Goal: Task Accomplishment & Management: Complete application form

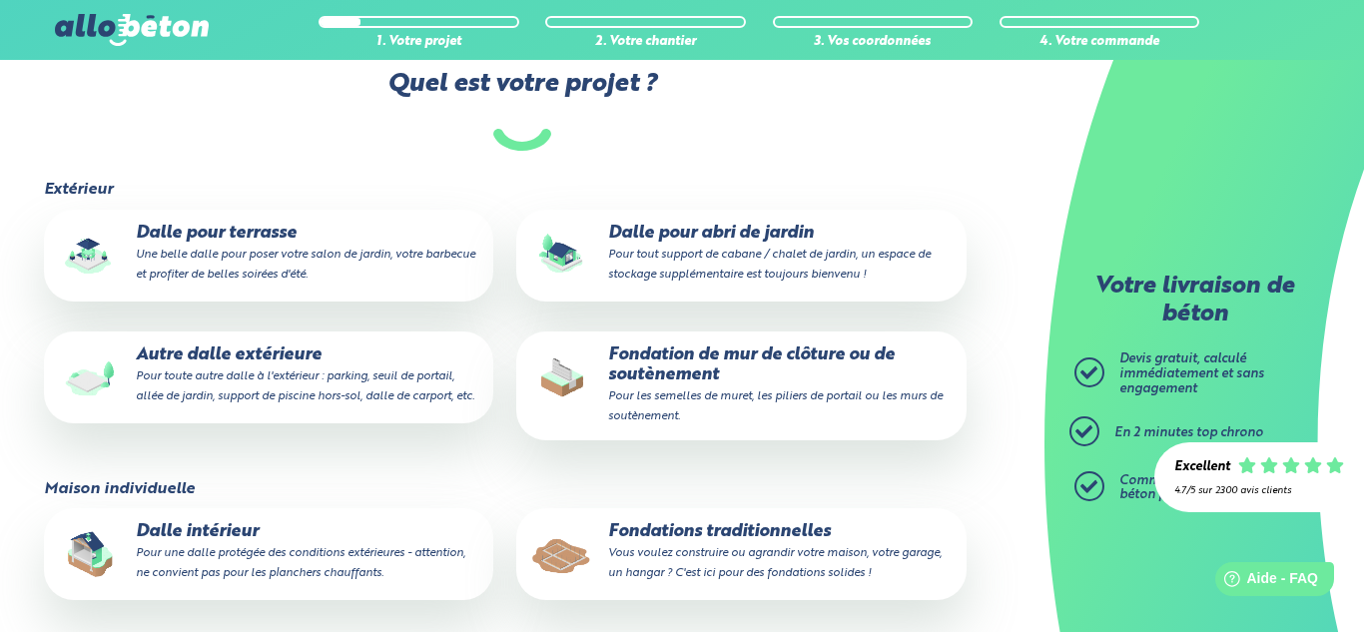
scroll to position [194, 0]
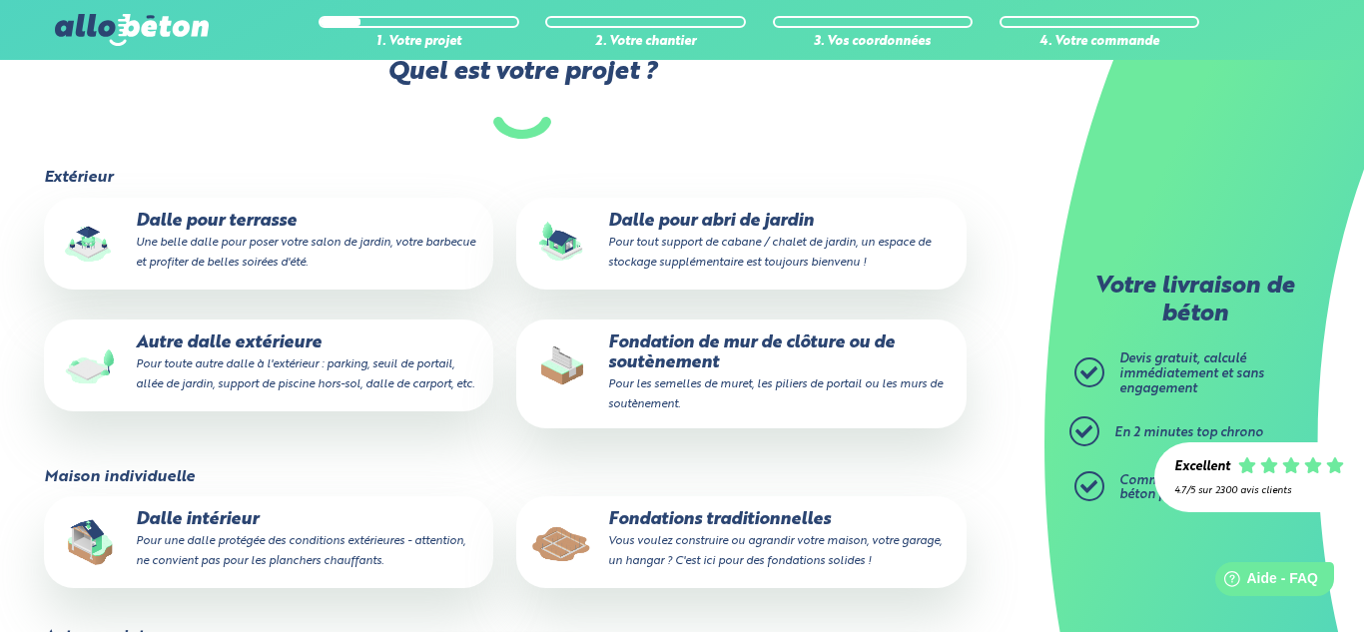
click at [700, 521] on p "Fondations traditionnelles Vous voulez construire ou agrandir votre maison, vot…" at bounding box center [740, 540] width 421 height 61
click at [0, 0] on input "Fondations traditionnelles Vous voulez construire ou agrandir votre maison, vot…" at bounding box center [0, 0] width 0 height 0
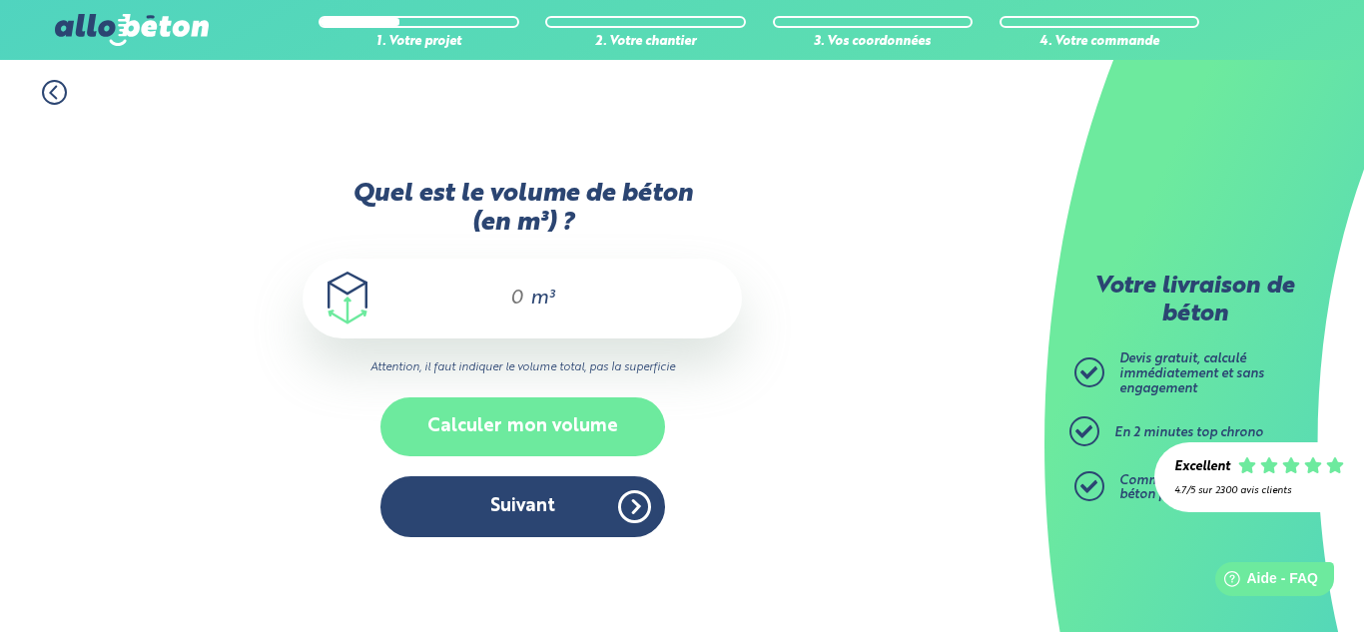
click at [573, 421] on button "Calculer mon volume" at bounding box center [522, 426] width 285 height 59
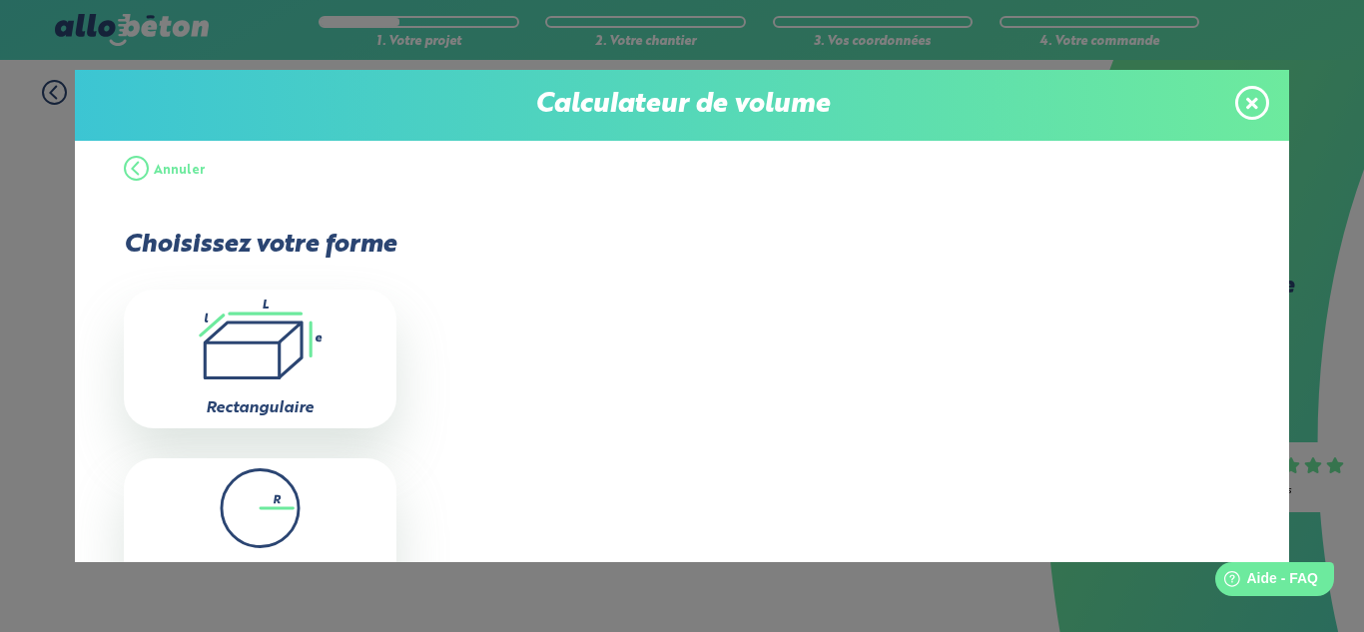
click at [346, 365] on icon ".icon-calc-rectanglea{fill:none;stroke-linecap:round;stroke-width:3px;stroke:#6…" at bounding box center [260, 340] width 253 height 80
type input "0"
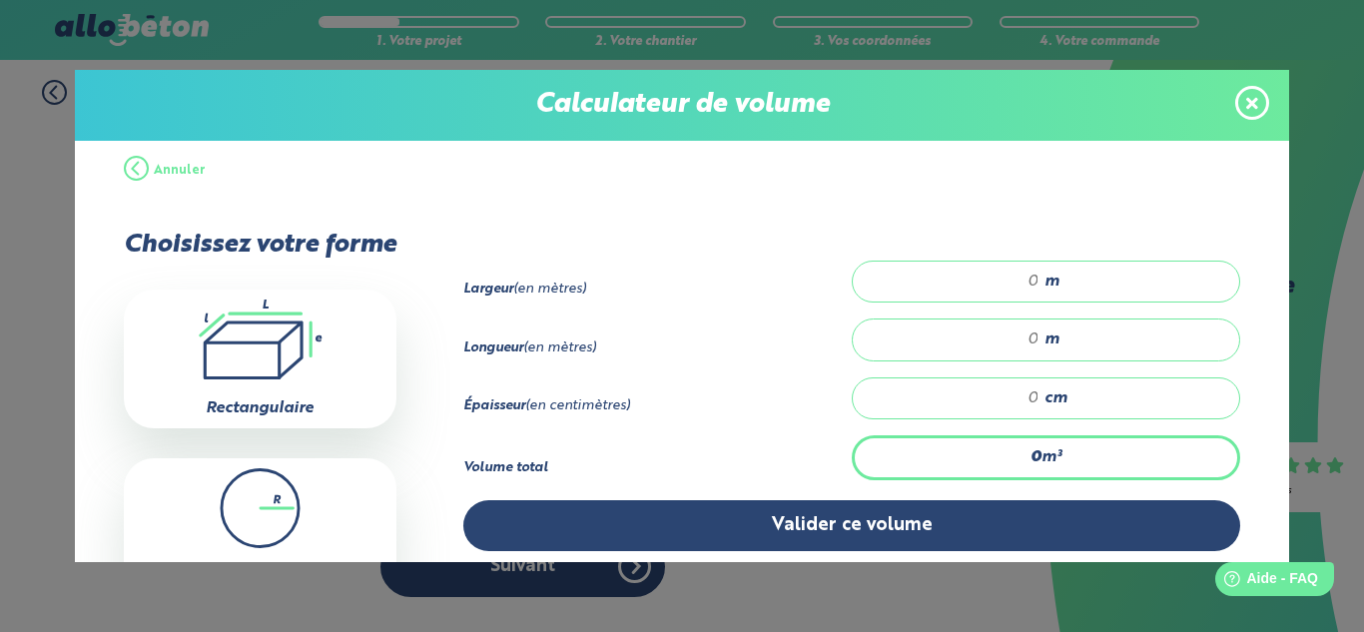
click at [1036, 276] on input "number" at bounding box center [956, 282] width 167 height 20
click at [1029, 332] on input "number" at bounding box center [956, 340] width 167 height 20
click at [1025, 275] on input "5.20" at bounding box center [956, 282] width 167 height 20
type input "5.20"
click at [1027, 330] on input "number" at bounding box center [956, 340] width 167 height 20
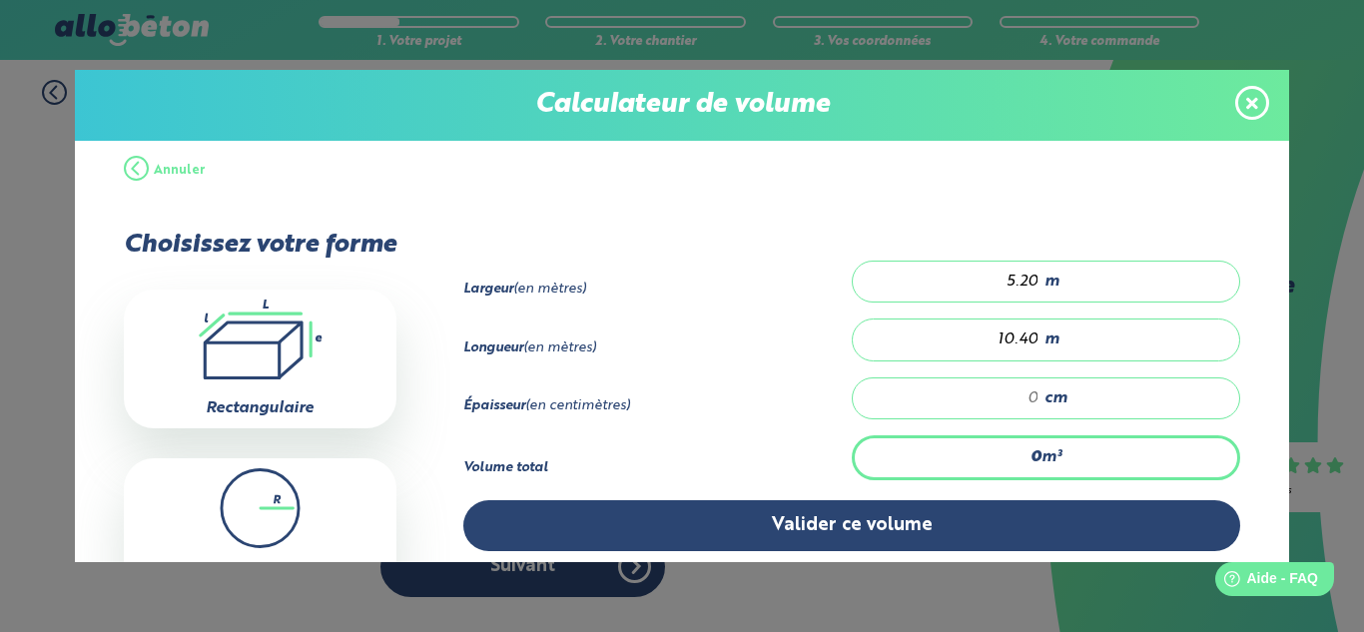
type input "10.40"
click at [1033, 394] on input "number" at bounding box center [956, 398] width 167 height 20
type input "0.541"
type input "1"
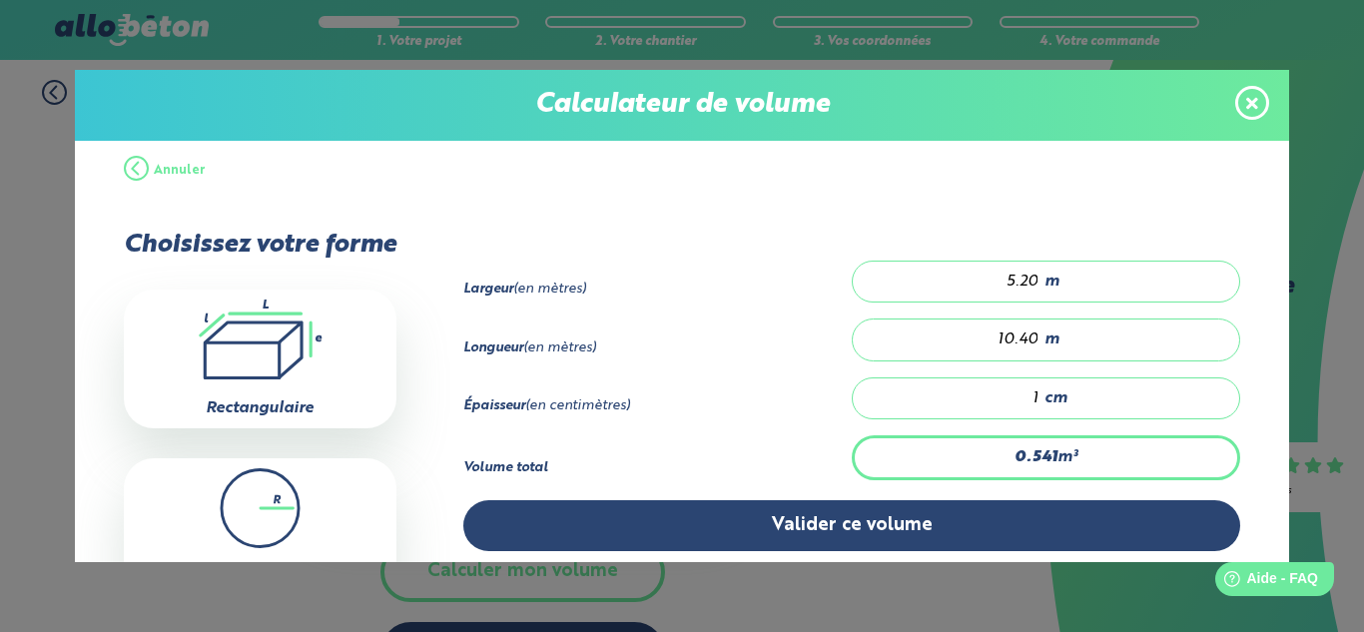
type input "8.112"
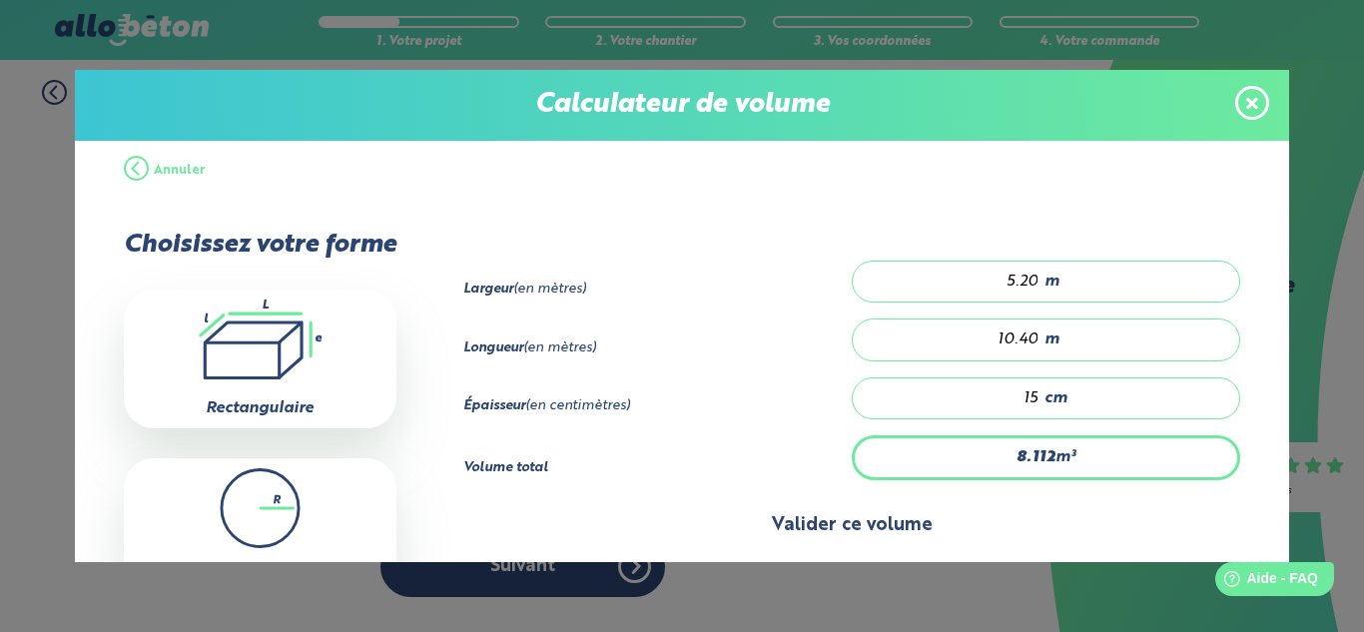
type input "15"
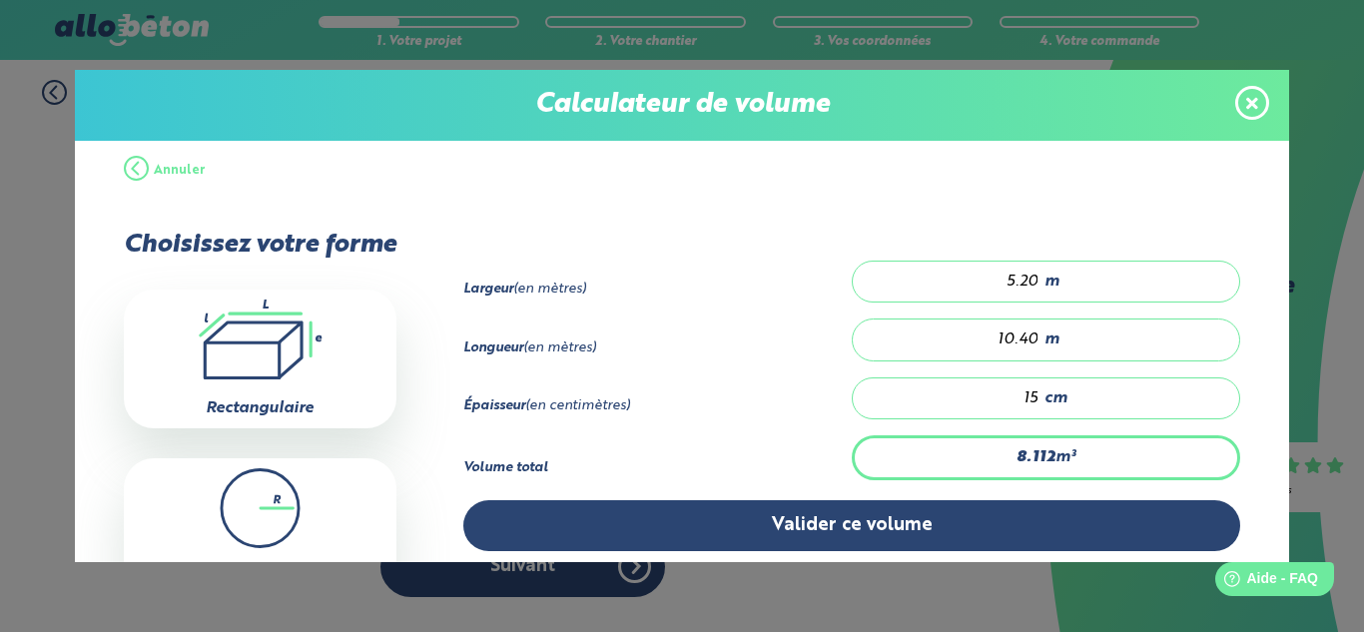
click at [960, 521] on button "Valider ce volume" at bounding box center [852, 525] width 778 height 51
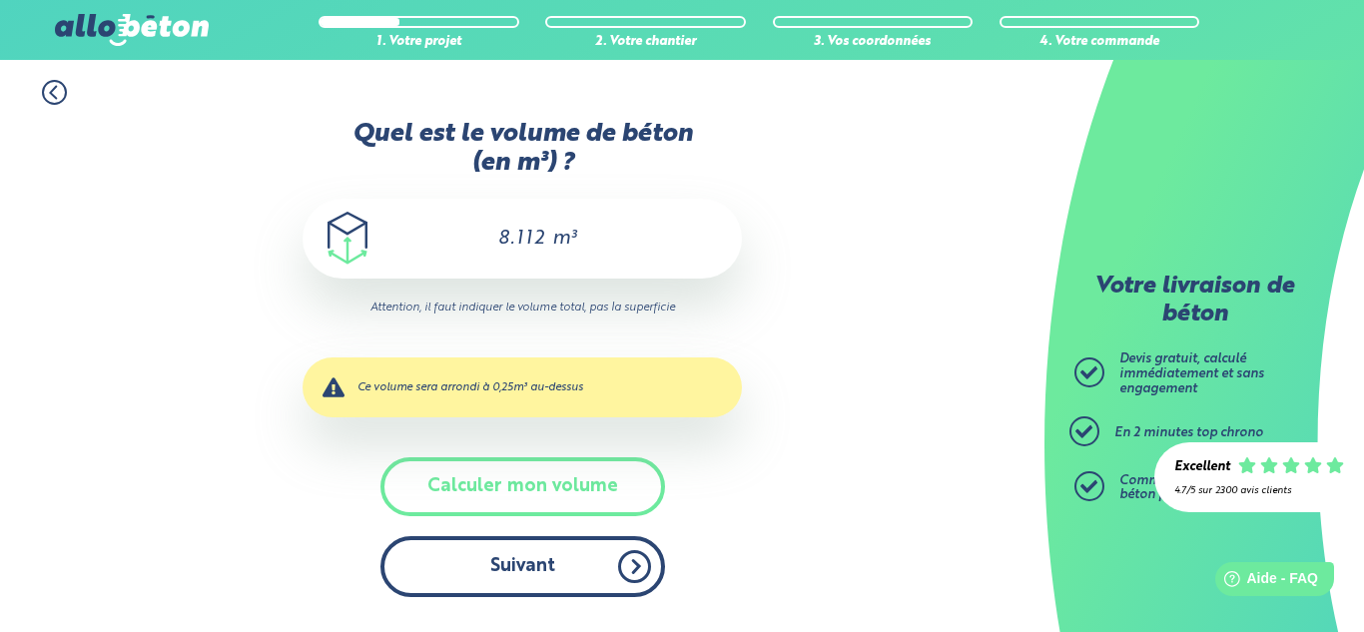
click at [579, 563] on button "Suivant" at bounding box center [522, 566] width 285 height 61
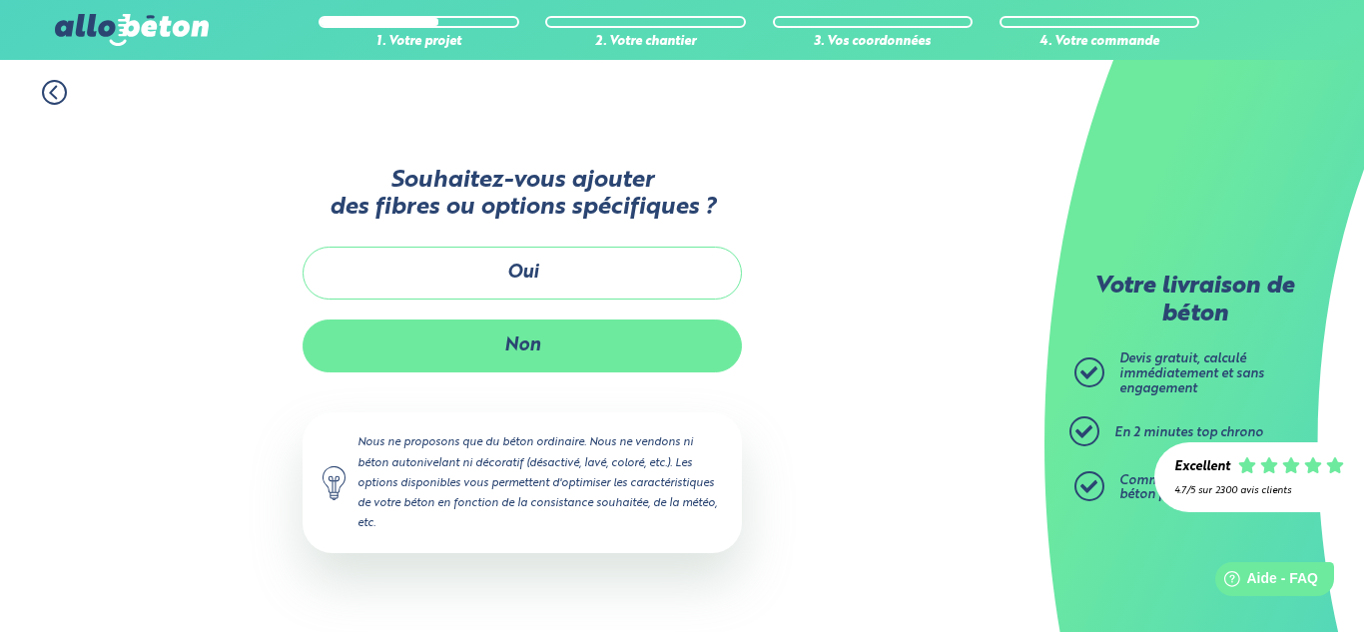
click at [573, 359] on button "Non" at bounding box center [522, 346] width 439 height 53
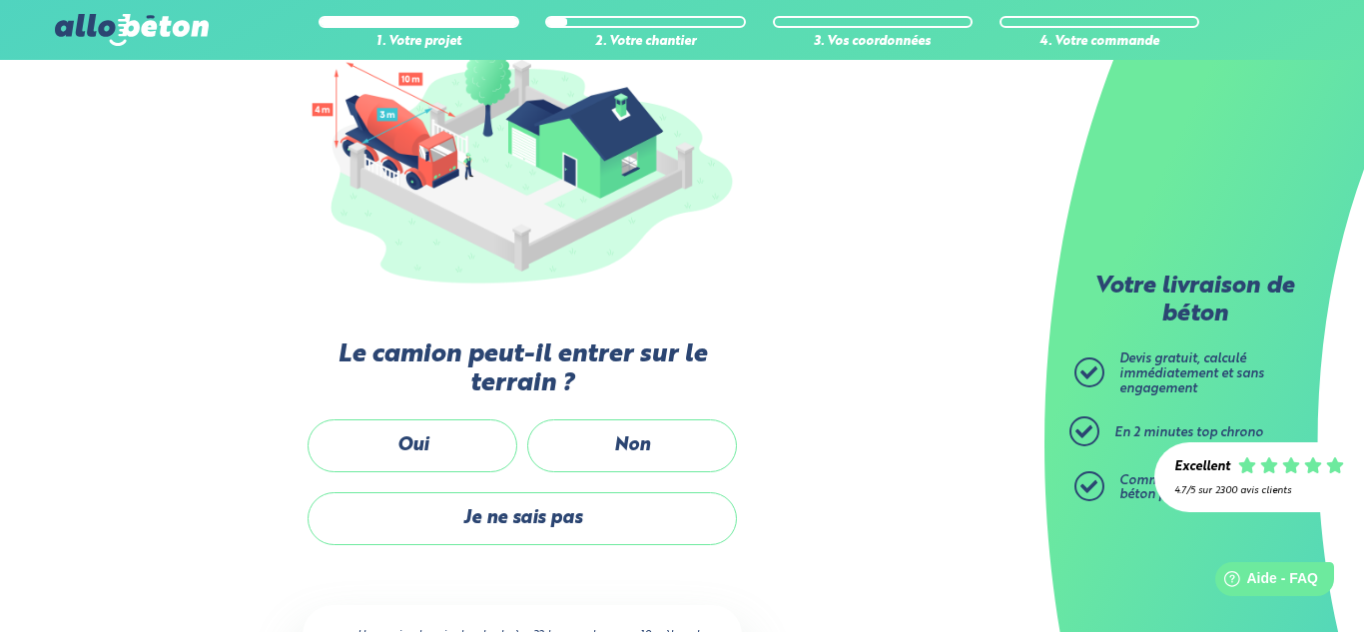
scroll to position [339, 0]
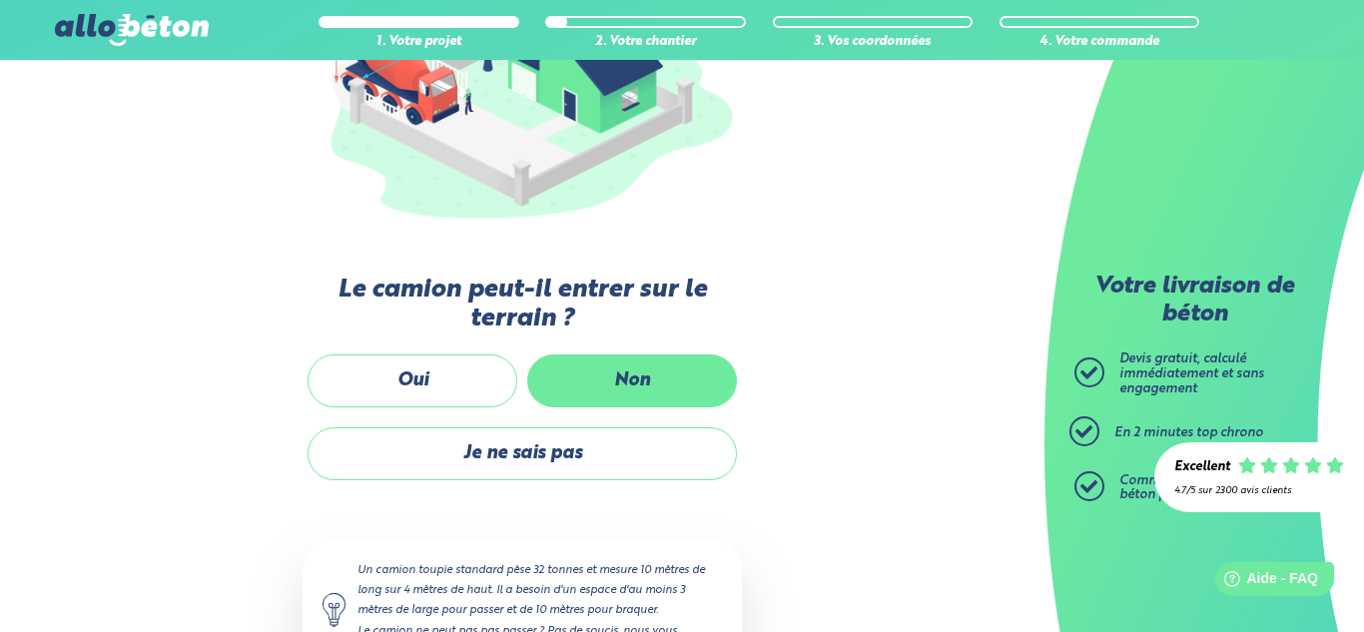
click at [603, 383] on label "Non" at bounding box center [632, 381] width 210 height 53
click at [0, 0] on input "Non" at bounding box center [0, 0] width 0 height 0
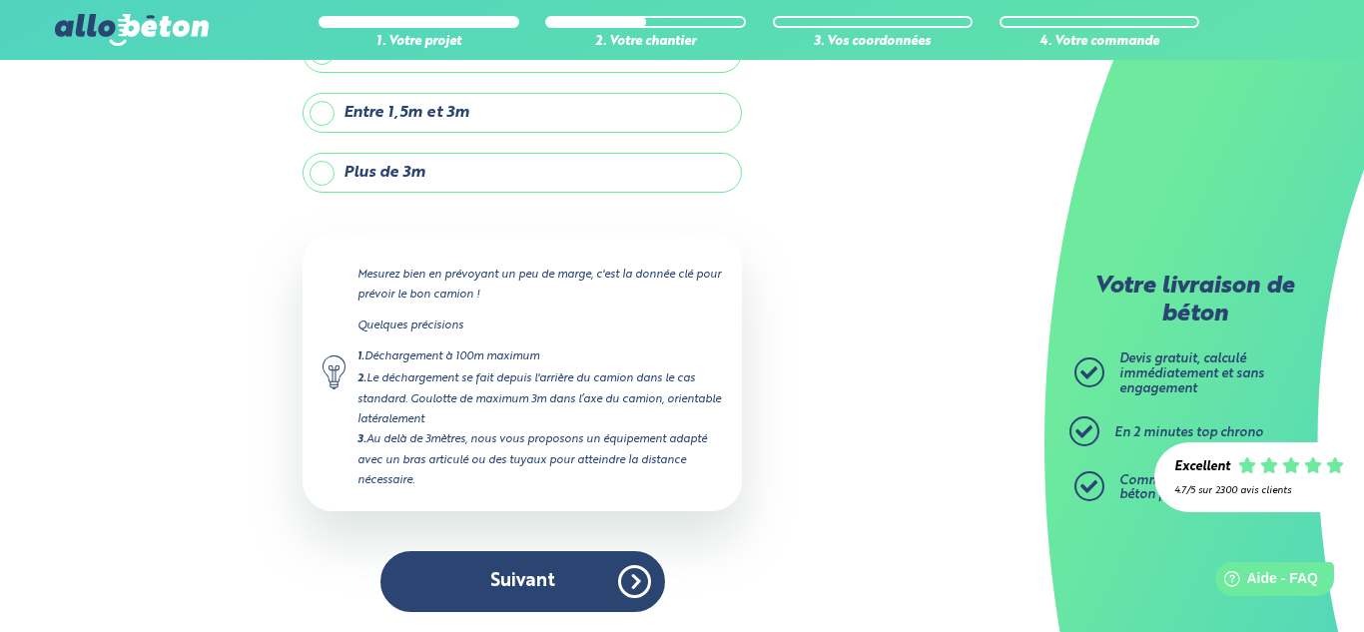
click at [491, 176] on label "Plus de 3m" at bounding box center [522, 173] width 439 height 40
click at [0, 0] on input "Plus de 3m" at bounding box center [0, 0] width 0 height 0
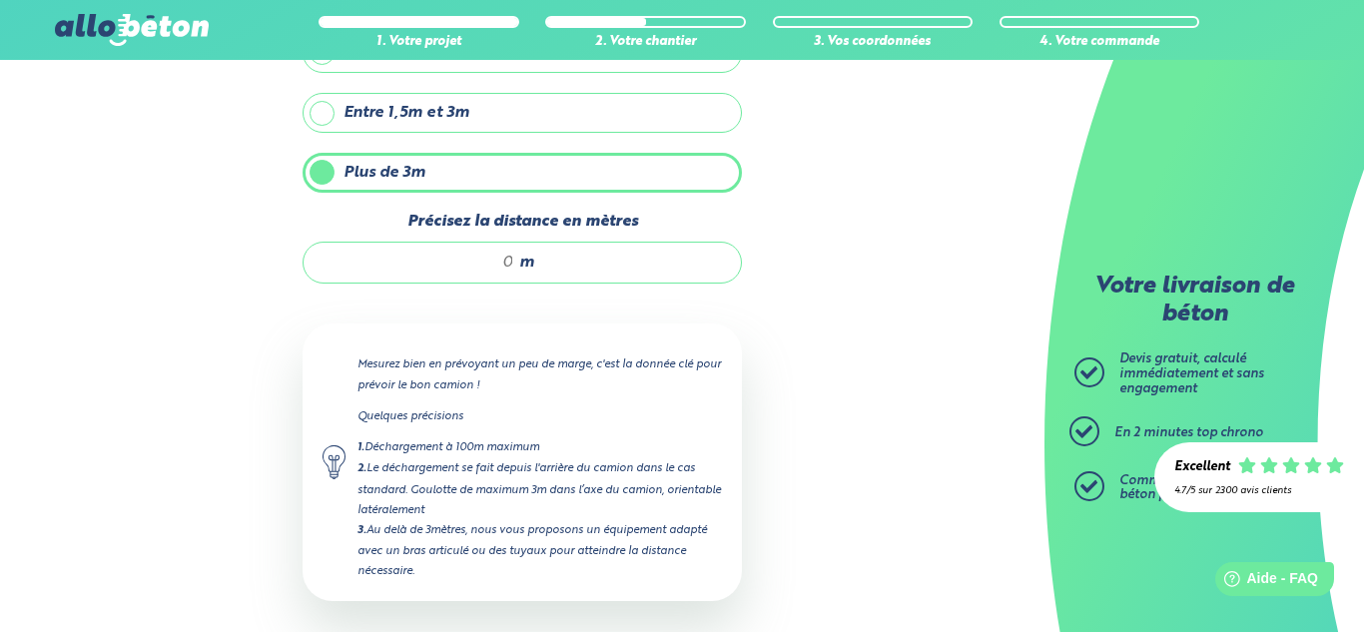
scroll to position [272, 0]
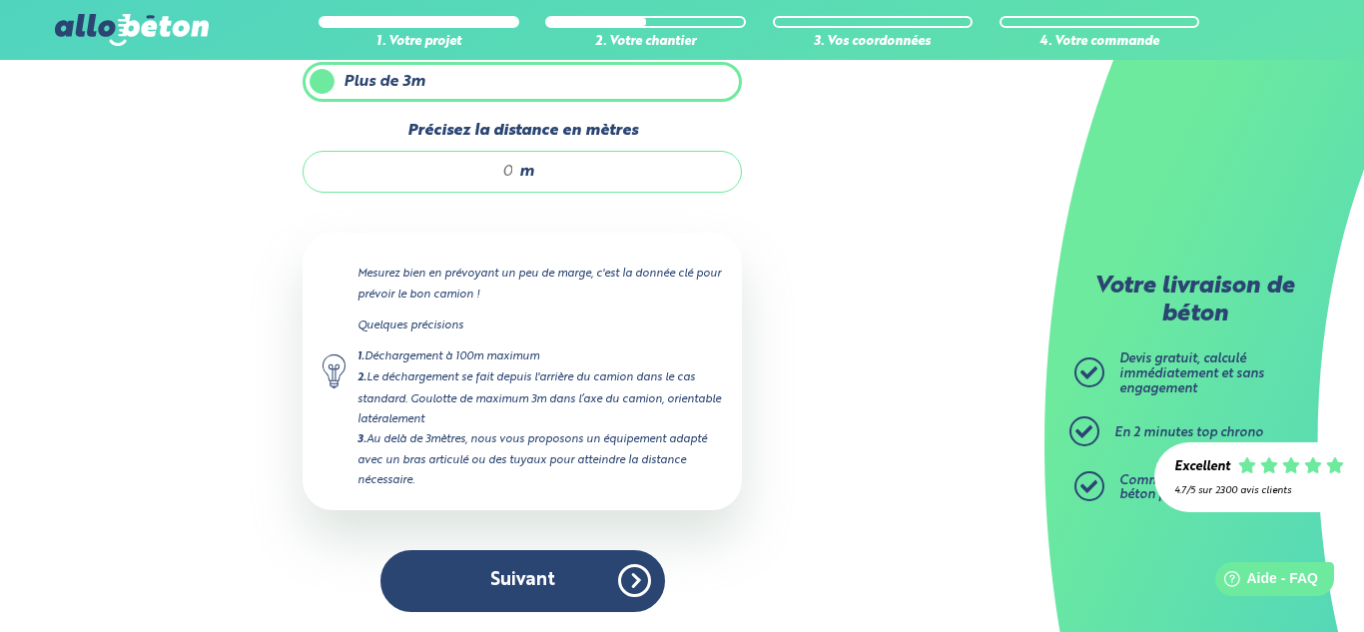
click at [496, 177] on input "Précisez la distance en mètres" at bounding box center [419, 172] width 191 height 20
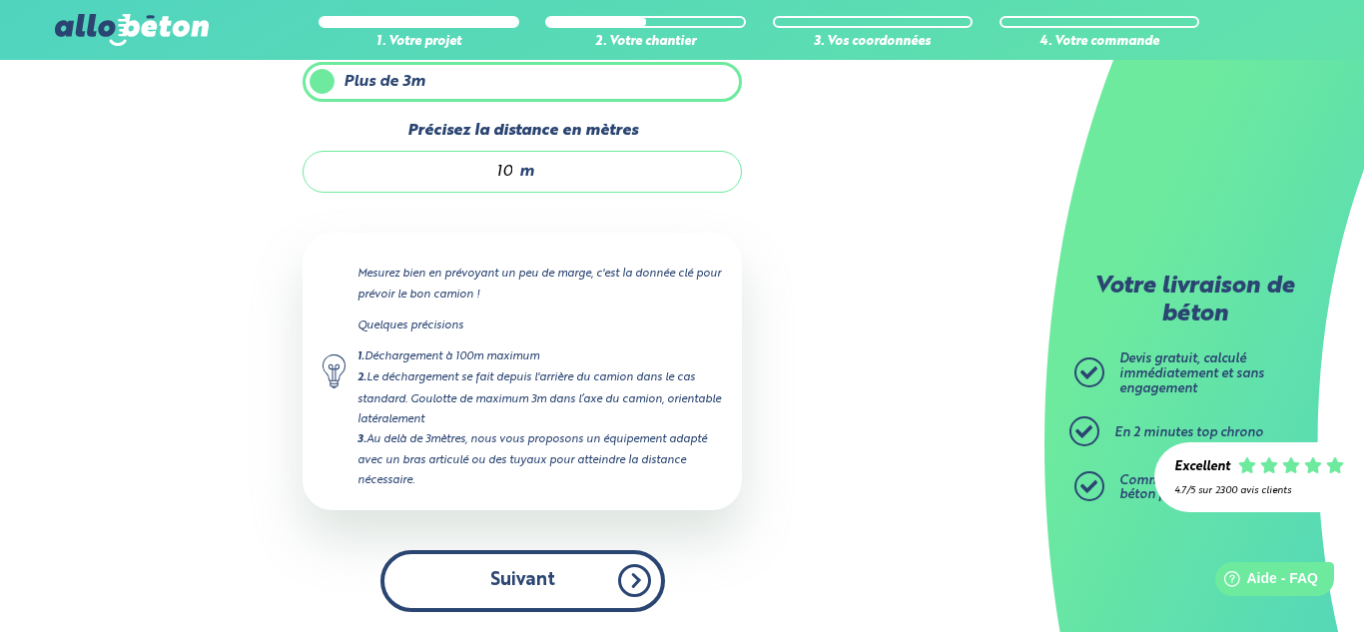
type input "10"
click at [586, 566] on button "Suivant" at bounding box center [522, 580] width 285 height 61
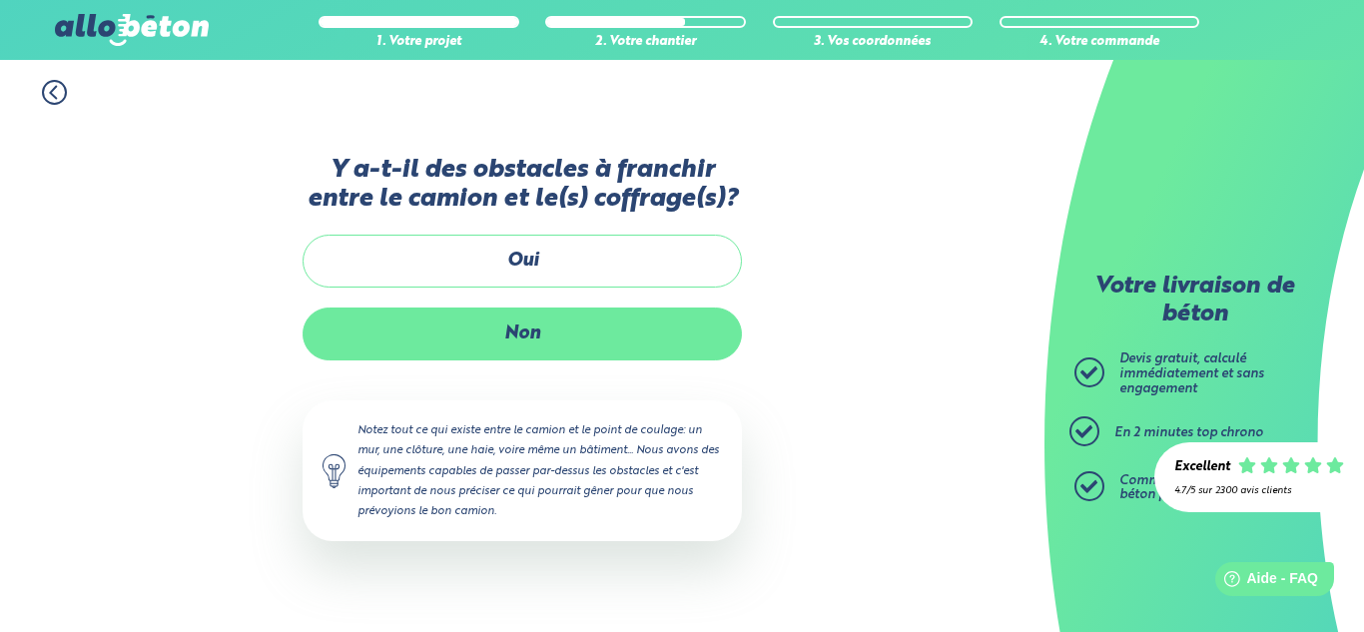
click at [502, 330] on label "Non" at bounding box center [522, 334] width 439 height 53
click at [0, 0] on input "Non" at bounding box center [0, 0] width 0 height 0
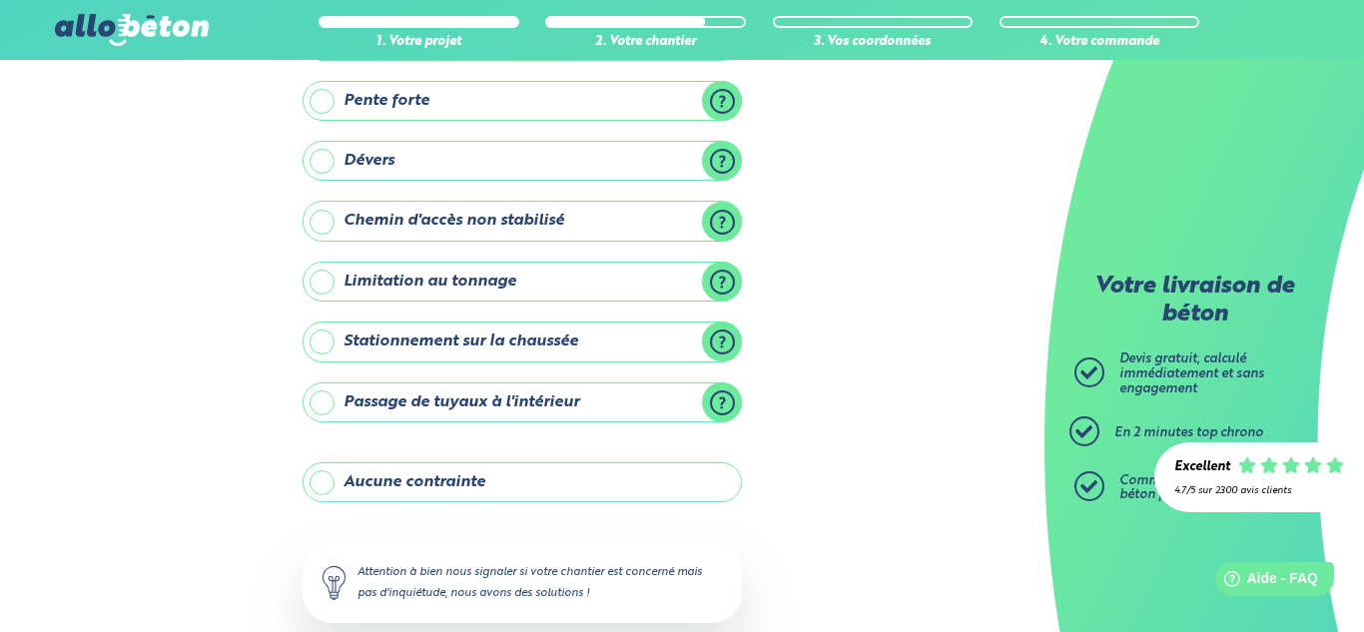
click at [519, 479] on label "Aucune contrainte" at bounding box center [522, 482] width 439 height 40
click at [0, 0] on input "Aucune contrainte" at bounding box center [0, 0] width 0 height 0
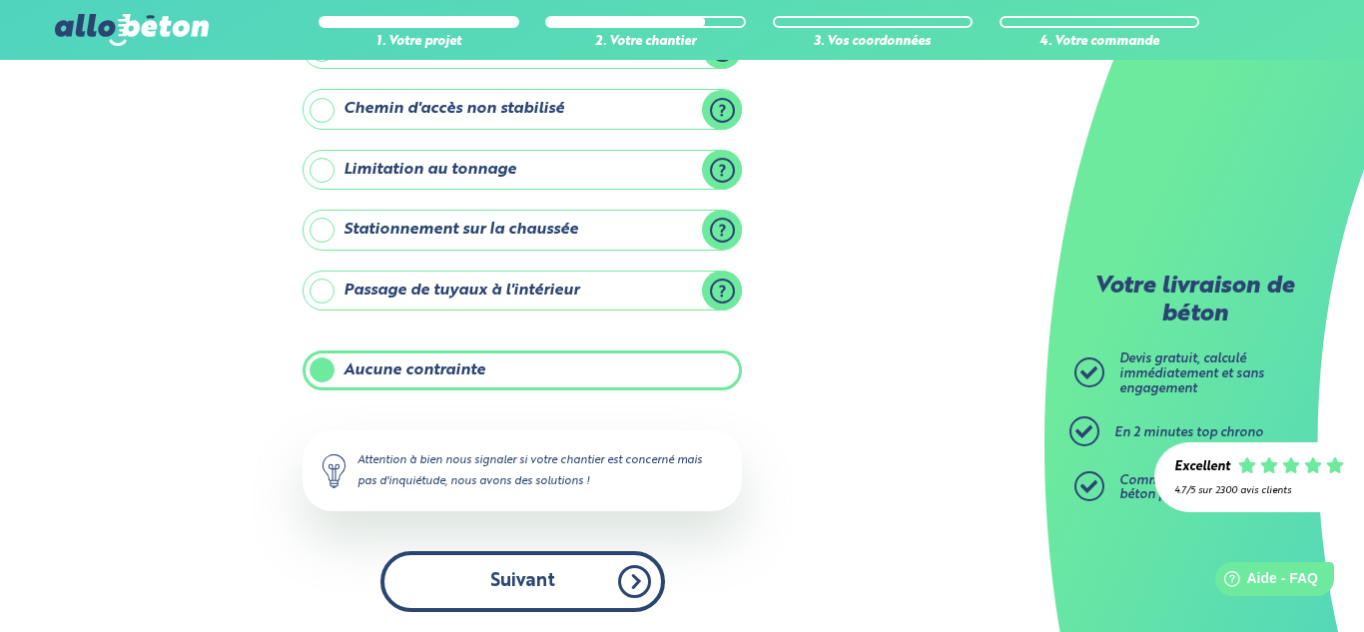
click at [579, 567] on button "Suivant" at bounding box center [522, 581] width 285 height 61
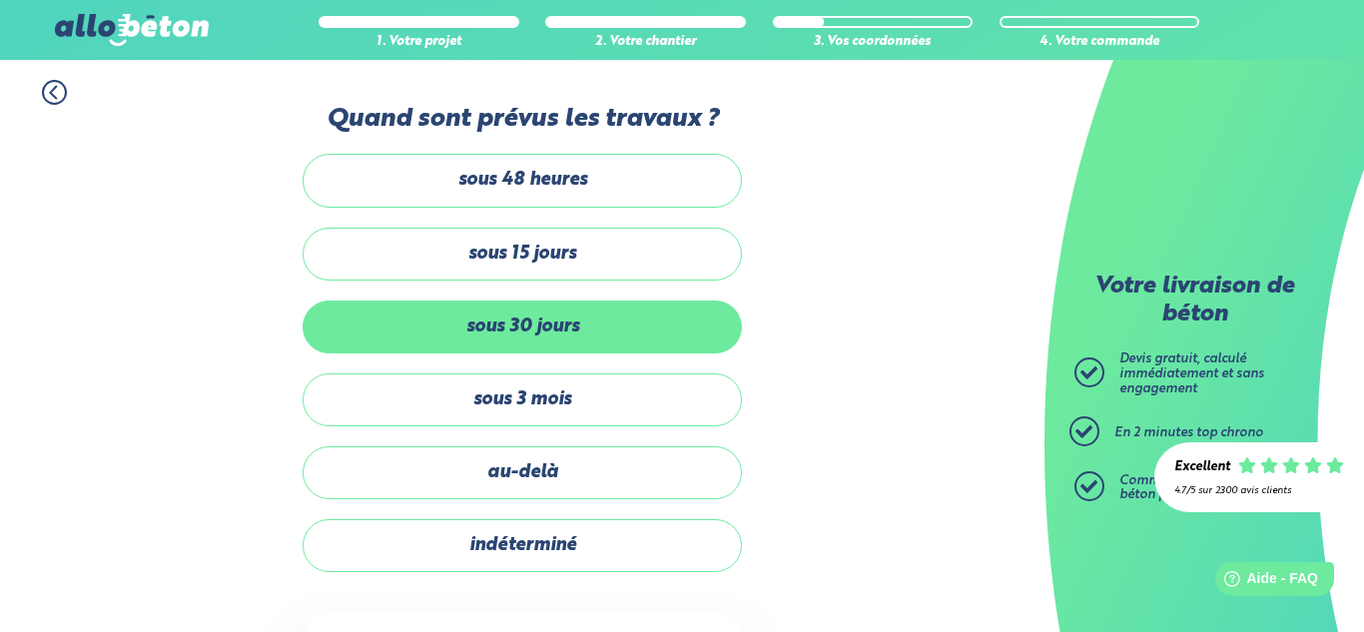
click at [548, 317] on label "sous 30 jours" at bounding box center [522, 327] width 439 height 53
click at [0, 0] on input "sous 30 jours" at bounding box center [0, 0] width 0 height 0
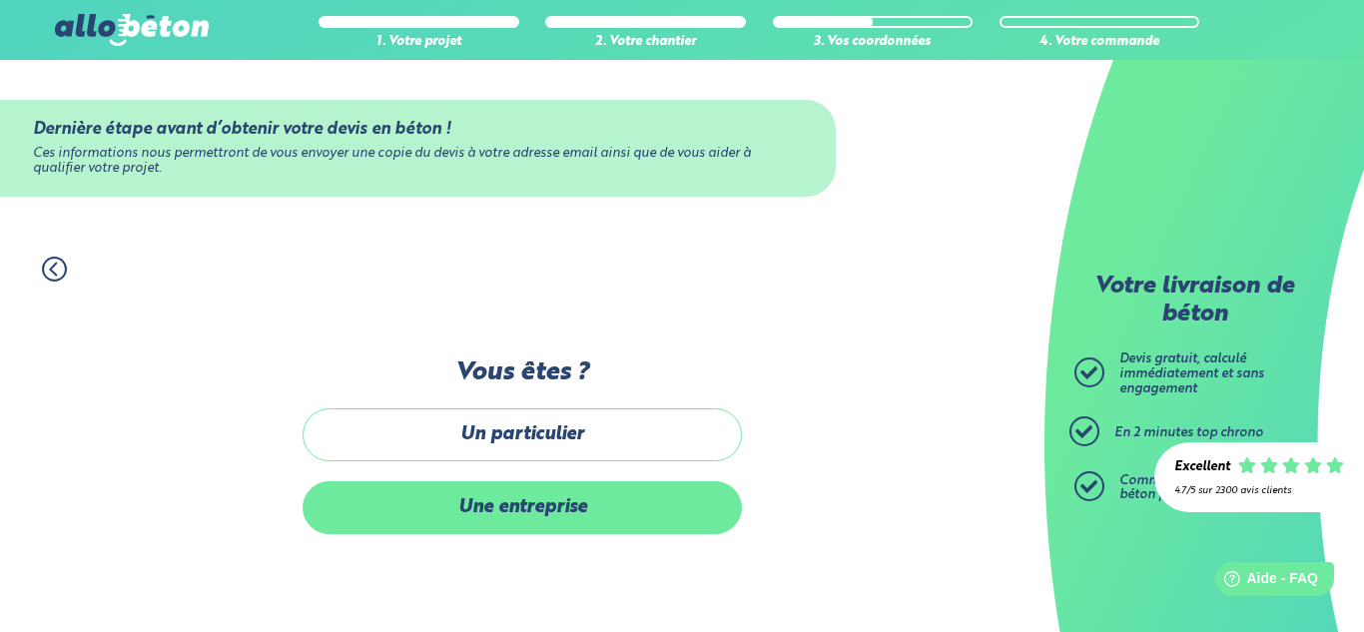
click at [603, 500] on label "Une entreprise" at bounding box center [522, 507] width 439 height 53
click at [0, 0] on input "Une entreprise" at bounding box center [0, 0] width 0 height 0
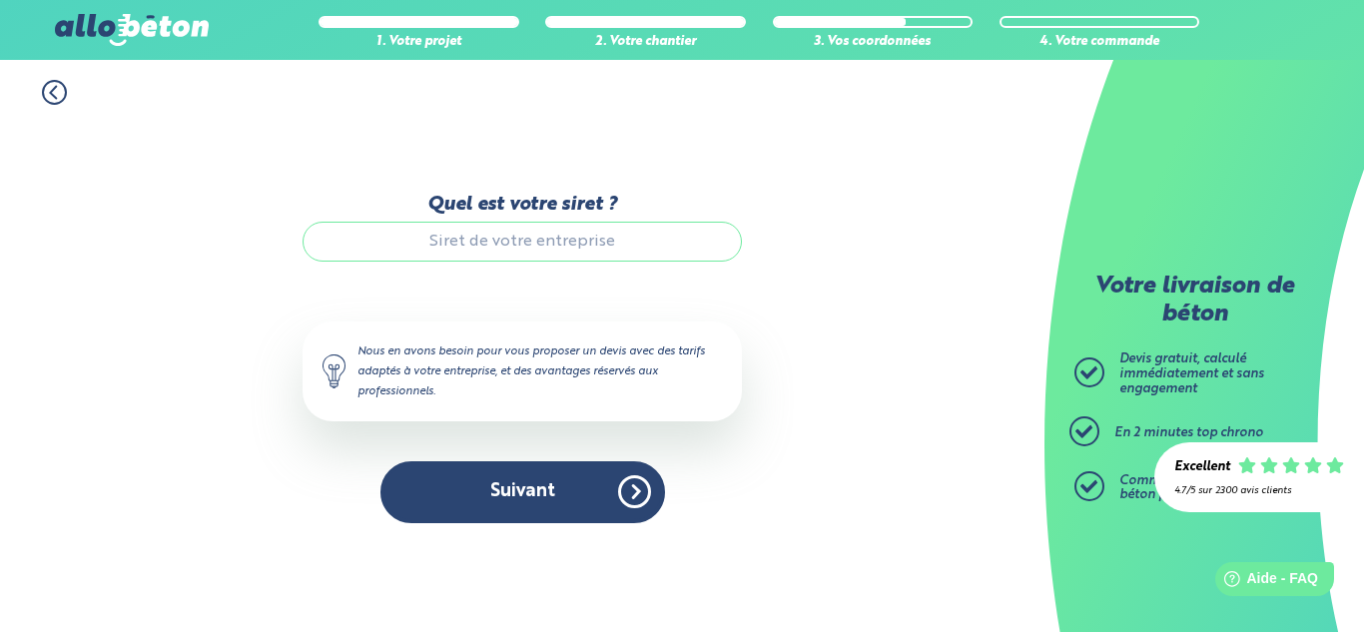
click at [517, 249] on input "Quel est votre siret ?" at bounding box center [522, 242] width 439 height 40
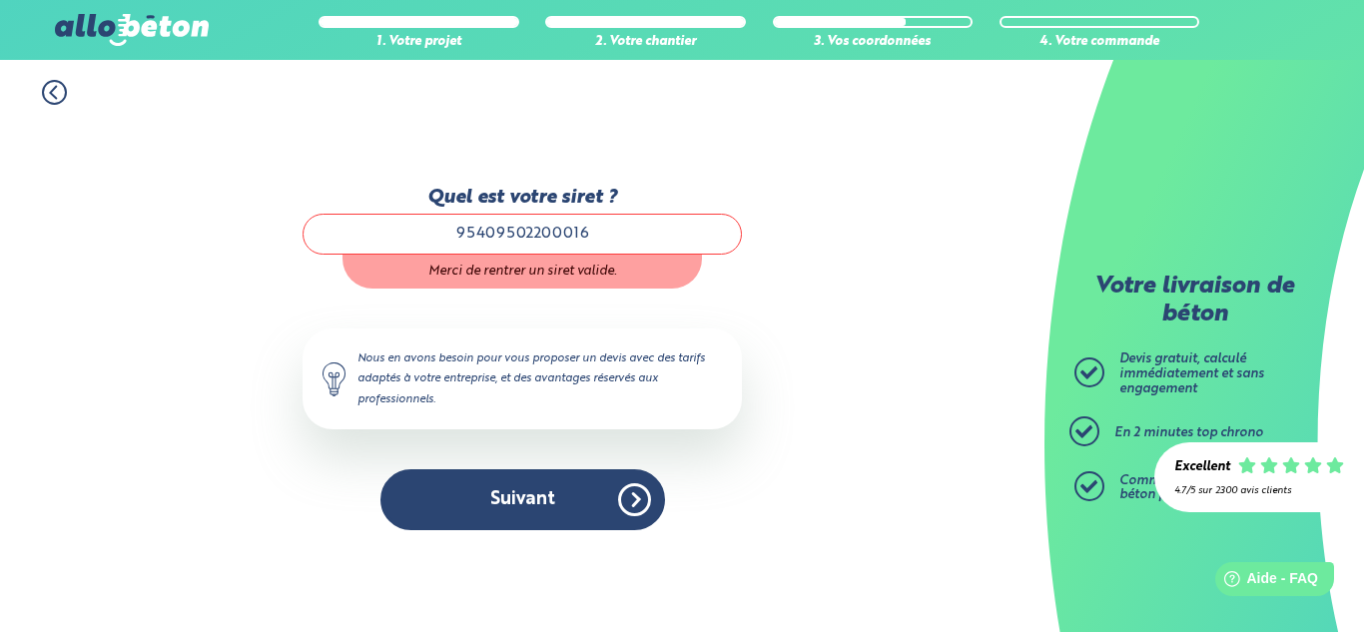
type input "95409502200016"
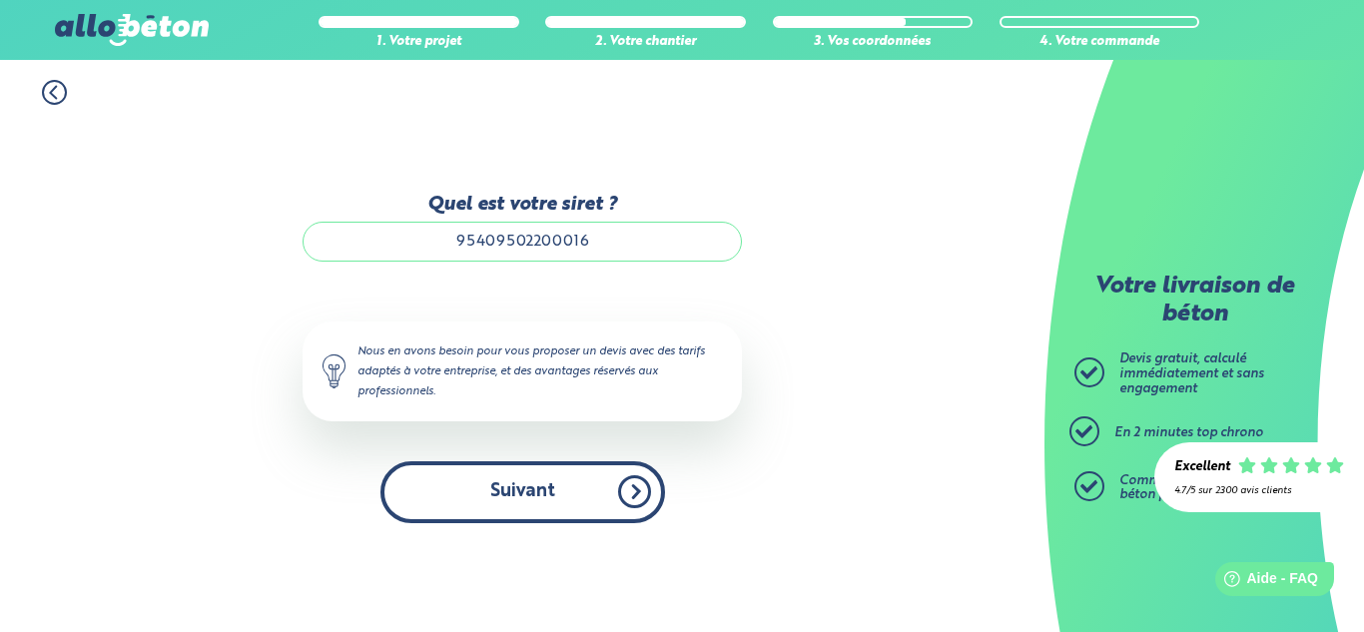
click at [539, 502] on button "Suivant" at bounding box center [522, 491] width 285 height 61
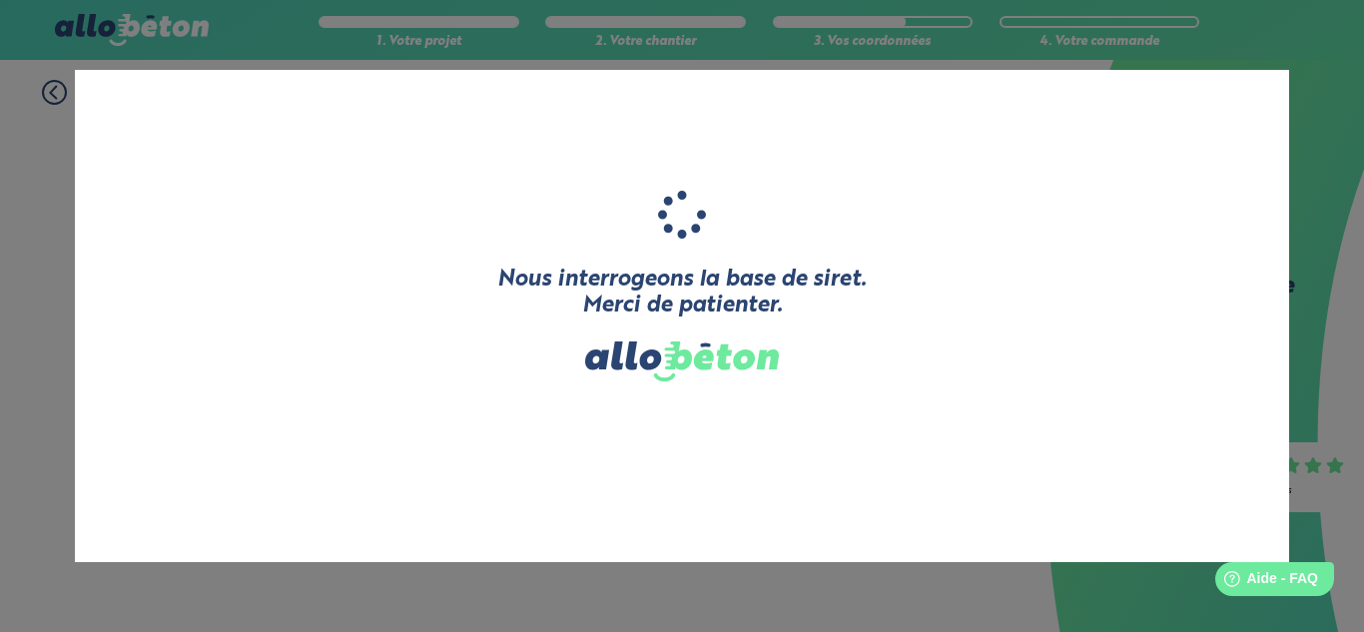
type input "BRESS'TP"
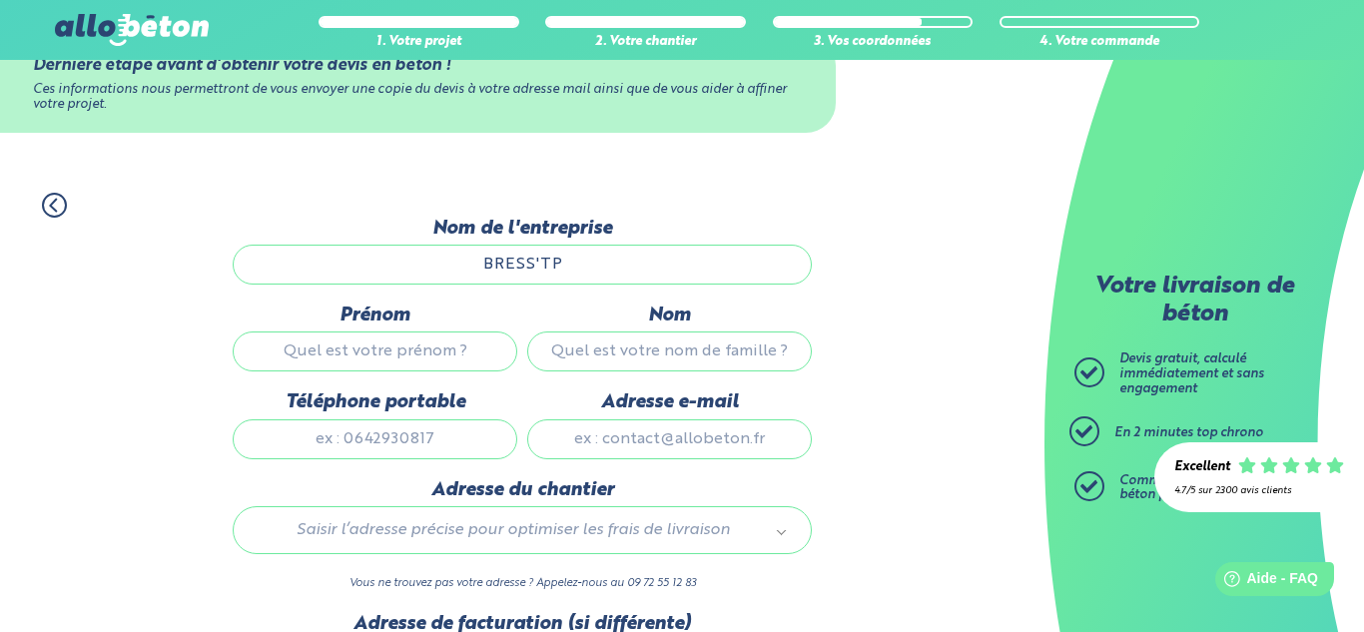
scroll to position [104, 0]
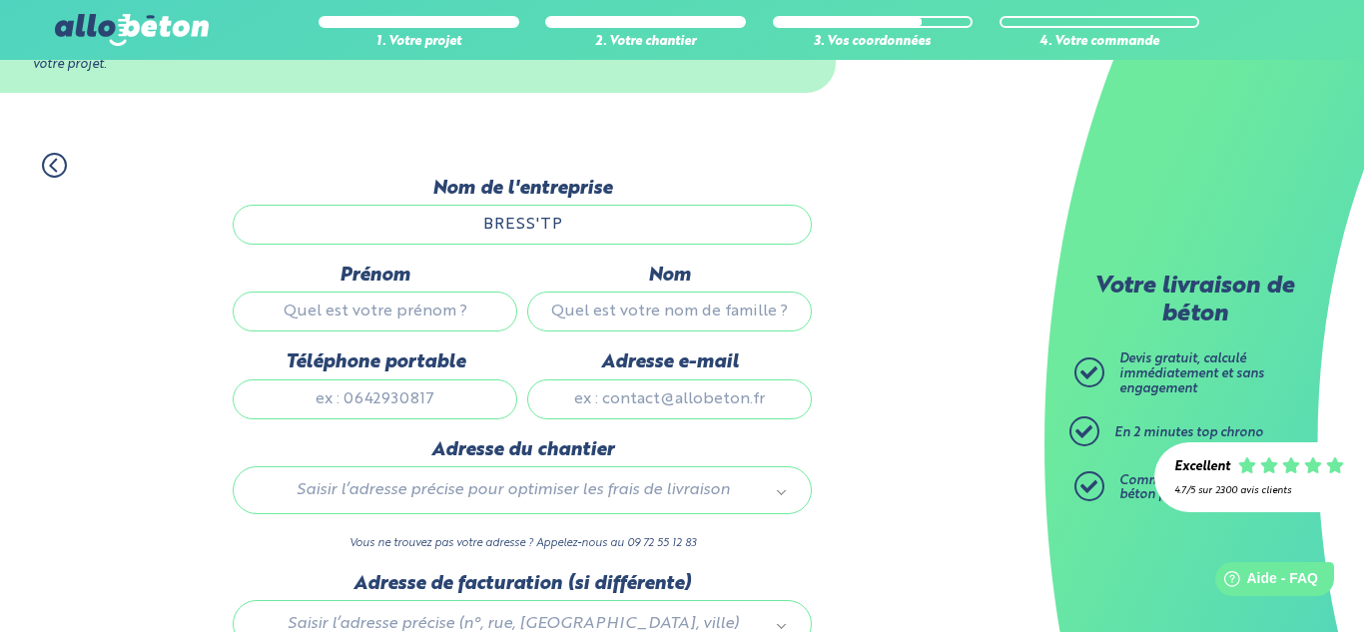
click at [457, 324] on input "Prénom" at bounding box center [375, 312] width 285 height 40
type input "[PERSON_NAME]"
type input "extier"
type input "0625703468"
type input "[EMAIL_ADDRESS][DOMAIN_NAME]"
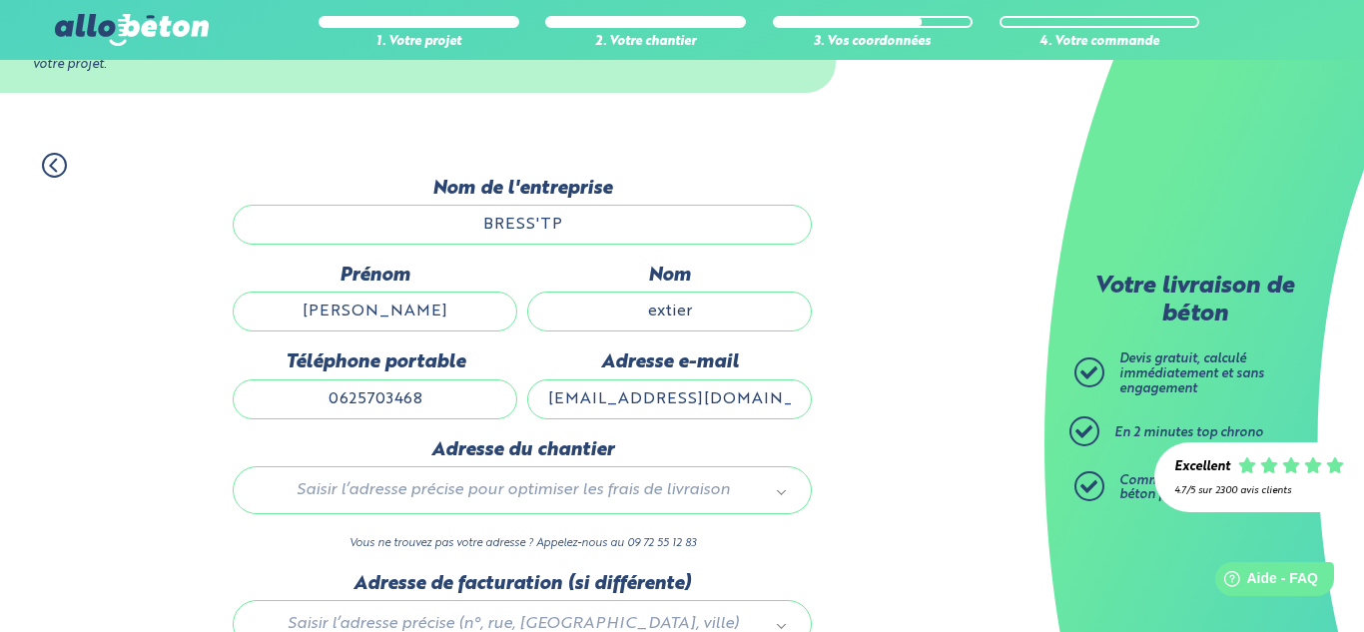
type input "[STREET_ADDRESS]"
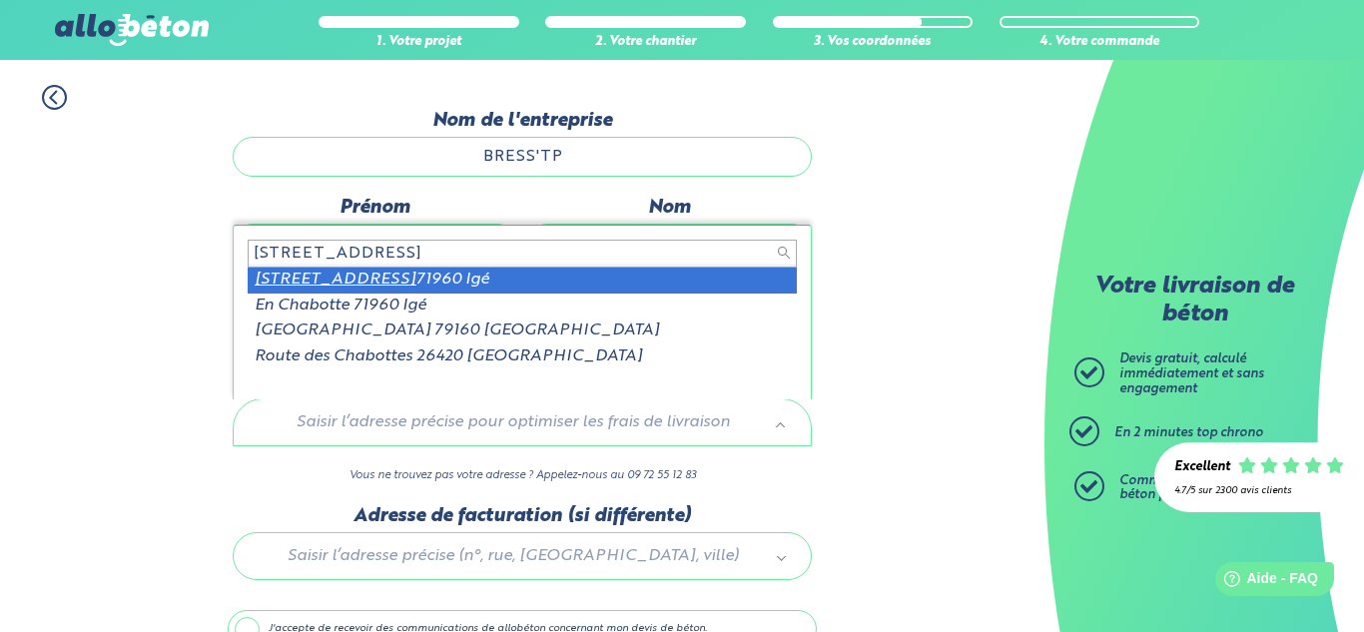
scroll to position [231, 0]
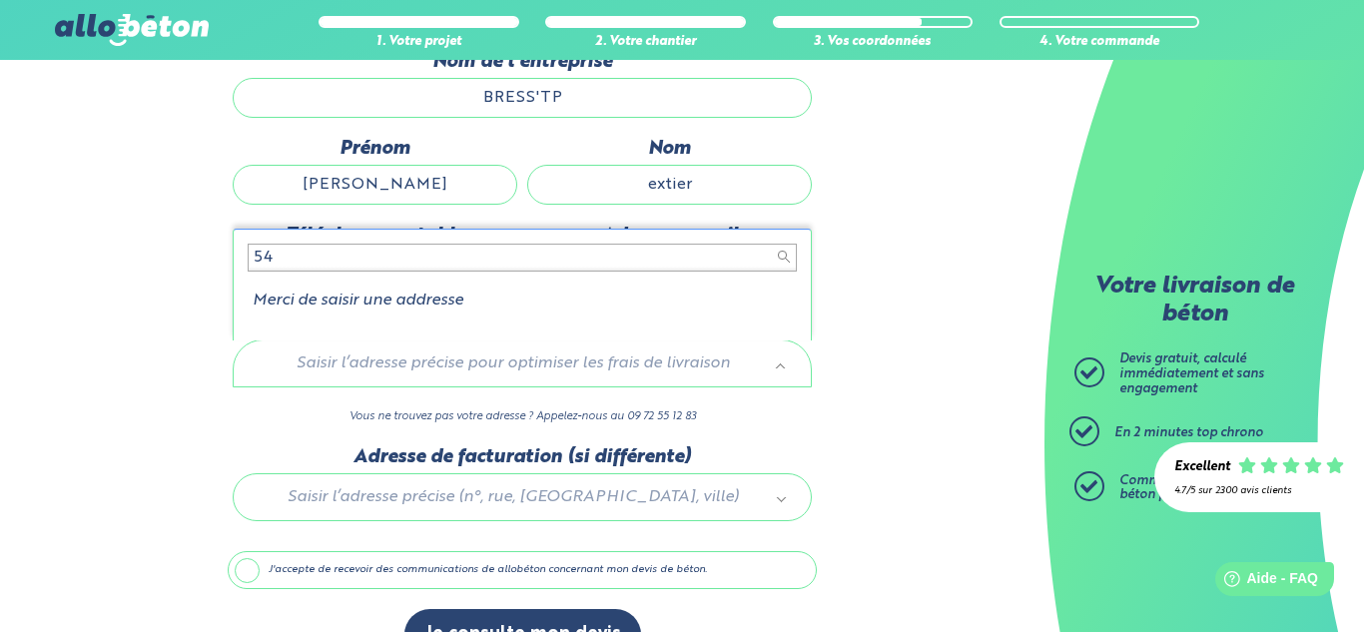
type input "5"
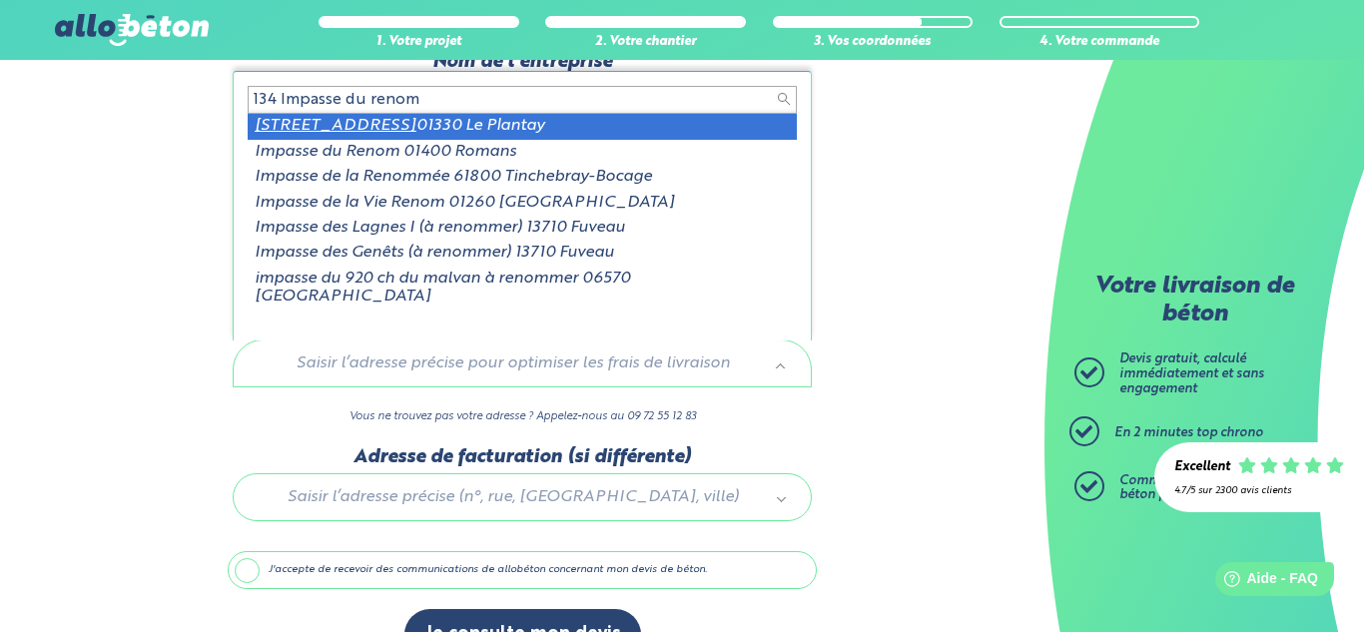
type input "134 Impasse du renom"
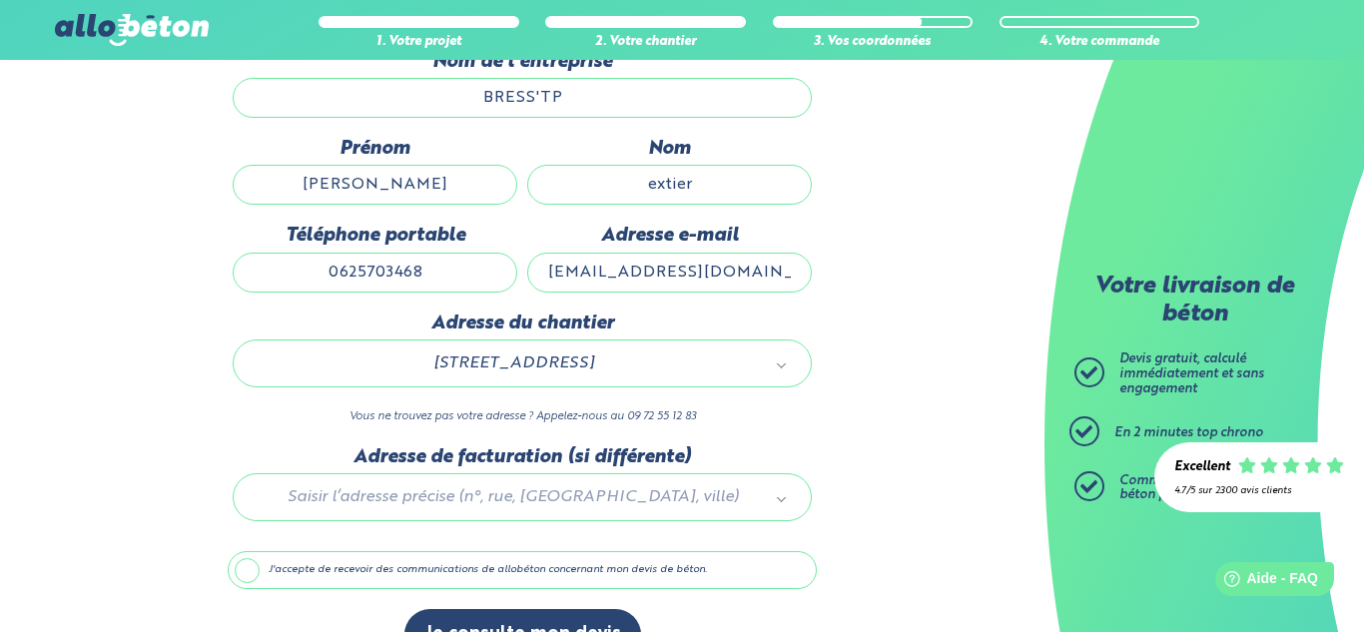
click at [449, 580] on label "J'accepte de recevoir des communications de allobéton concernant mon devis de b…" at bounding box center [522, 570] width 589 height 38
click at [0, 0] on input "J'accepte de recevoir des communications de allobéton concernant mon devis de b…" at bounding box center [0, 0] width 0 height 0
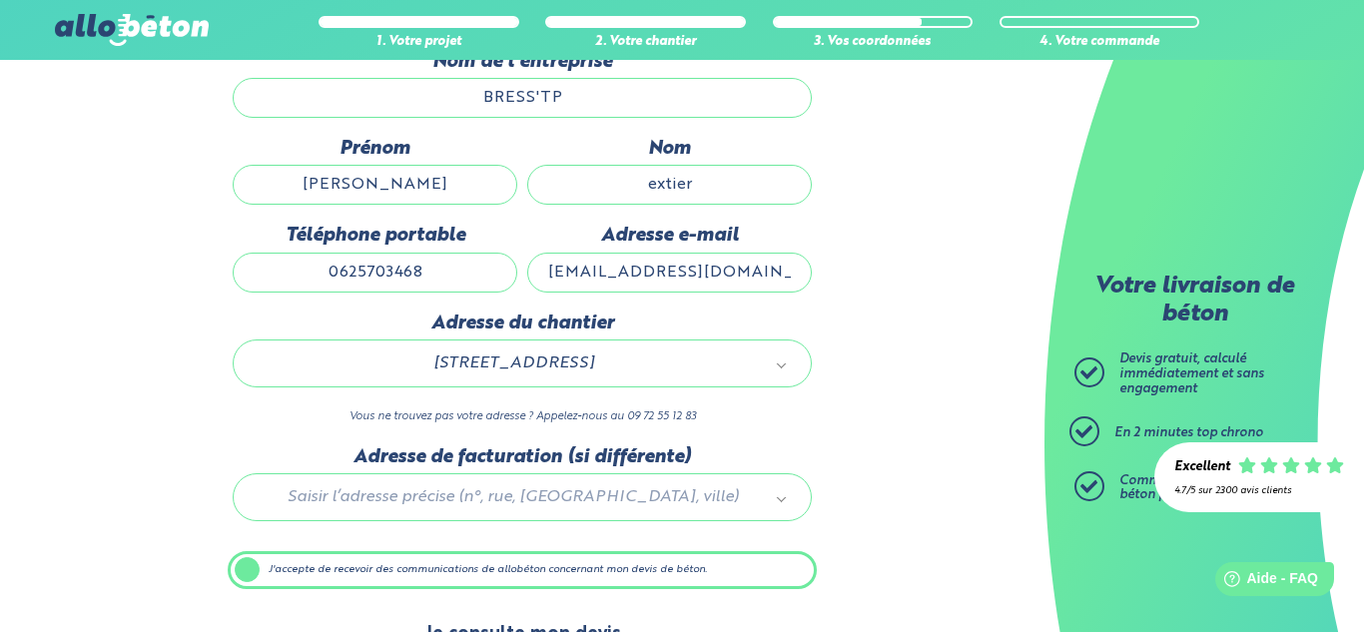
click at [506, 616] on button "Je consulte mon devis" at bounding box center [522, 634] width 237 height 51
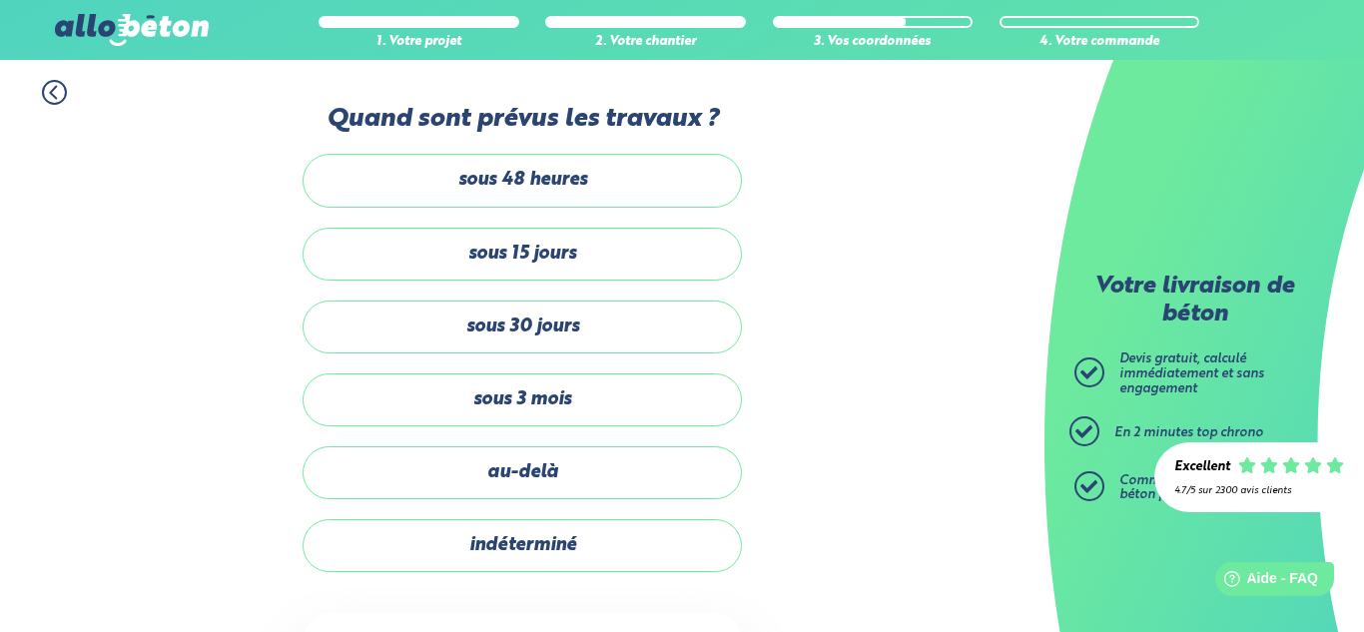
scroll to position [294, 0]
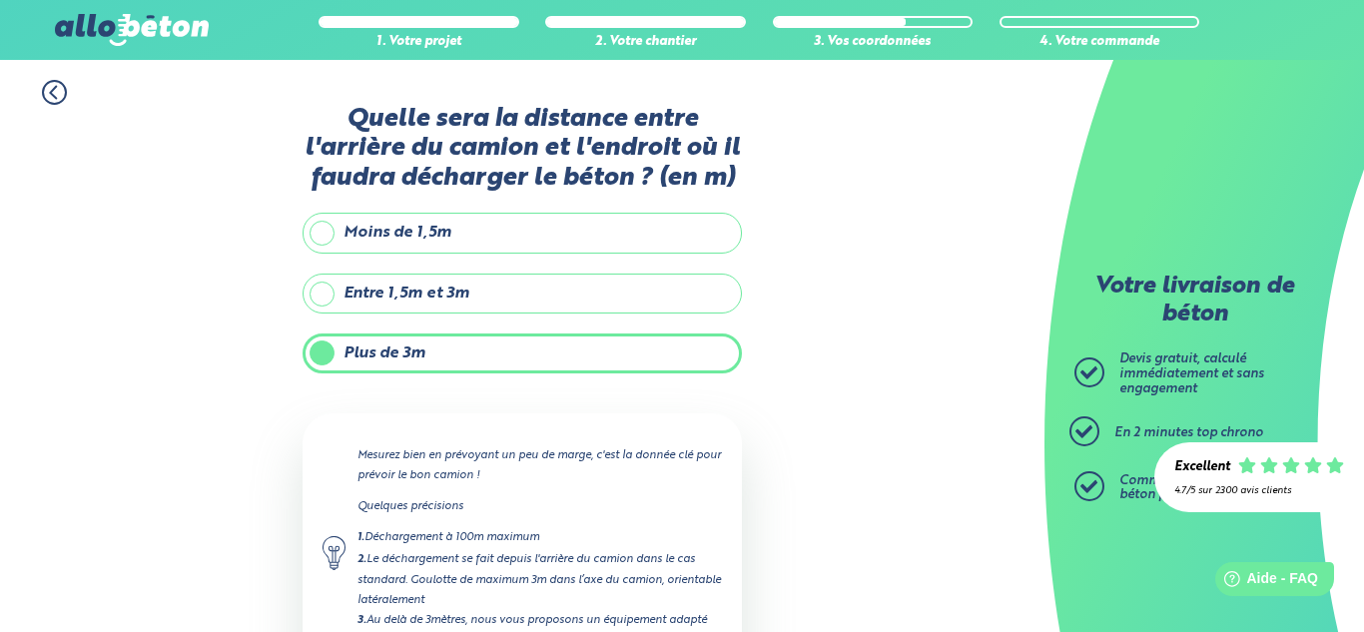
scroll to position [272, 0]
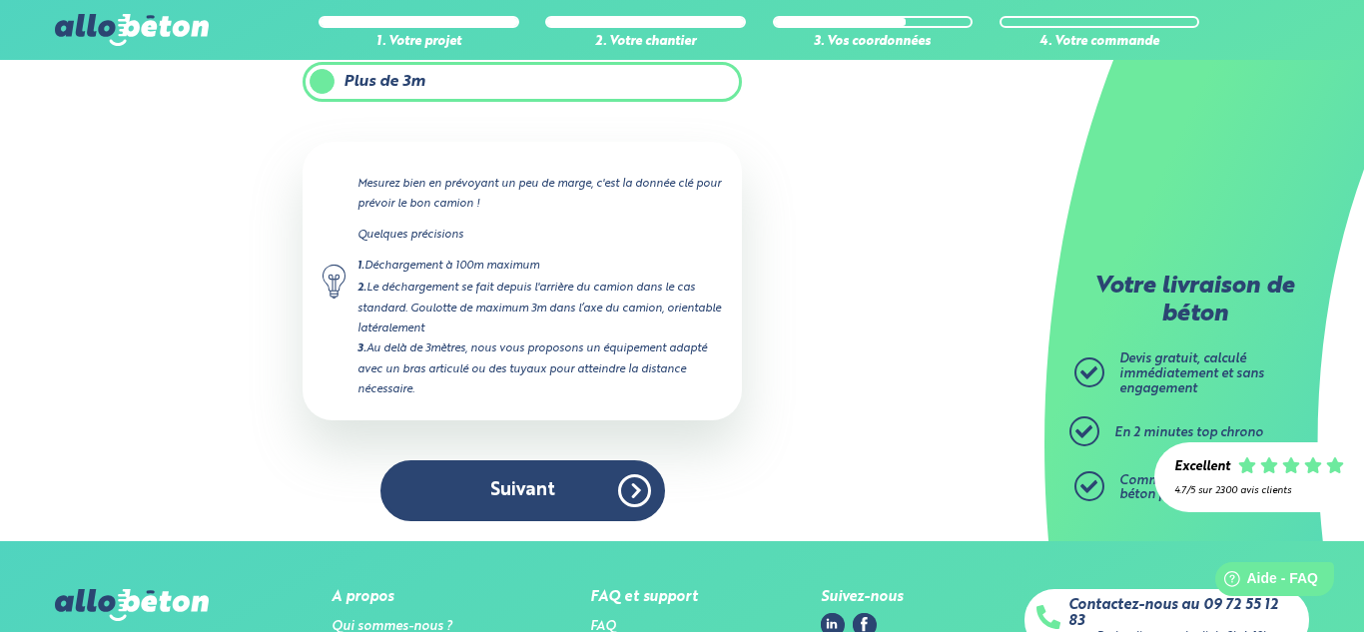
scroll to position [339, 0]
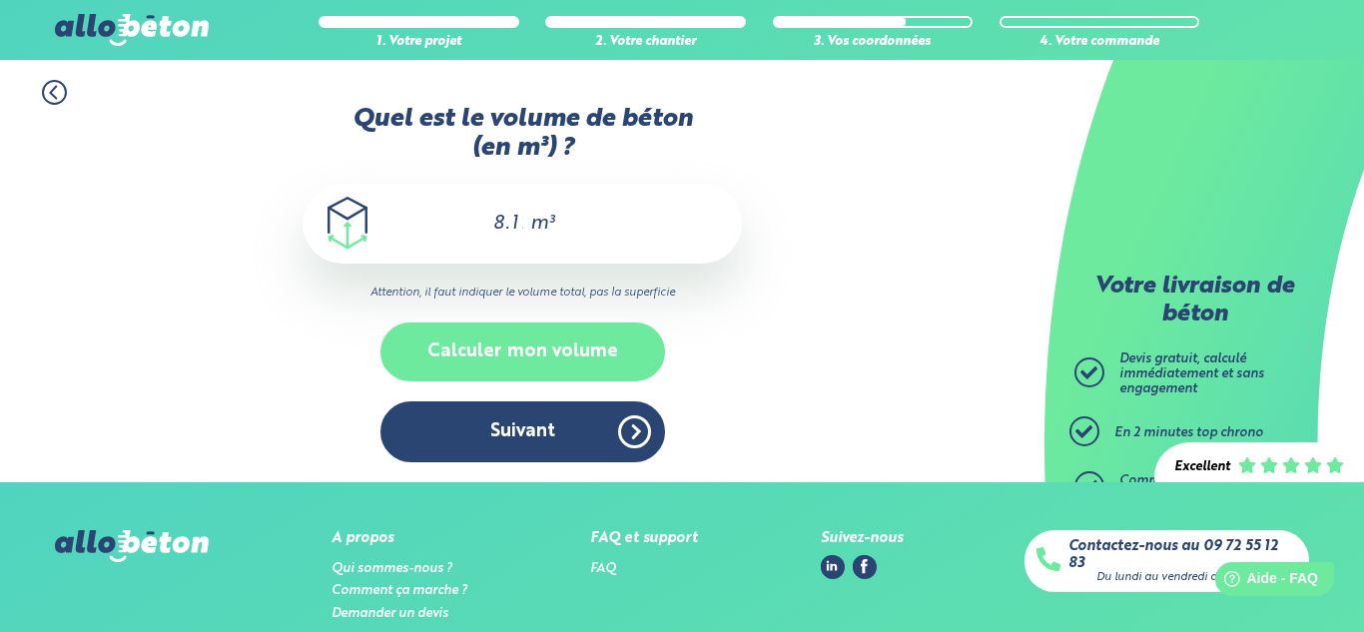
click at [578, 367] on button "Calculer mon volume" at bounding box center [522, 352] width 285 height 59
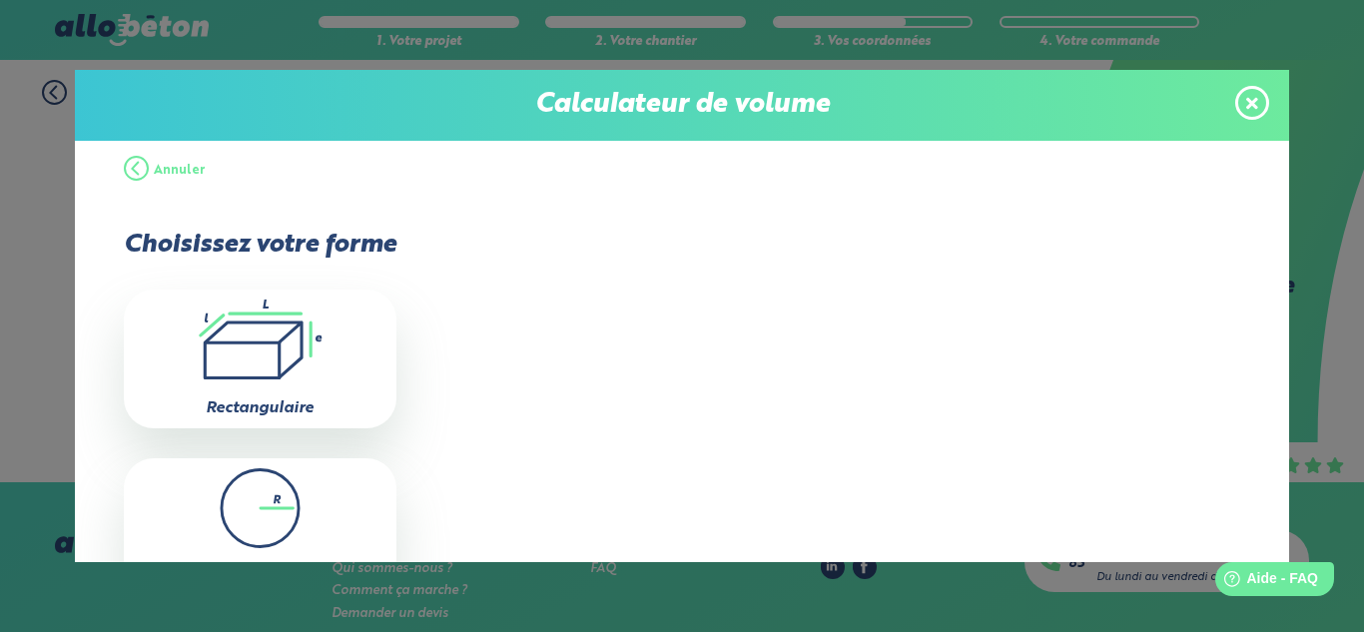
click at [325, 343] on icon ".icon-calc-rectanglea{fill:none;stroke-linecap:round;stroke-width:3px;stroke:#6…" at bounding box center [260, 340] width 253 height 80
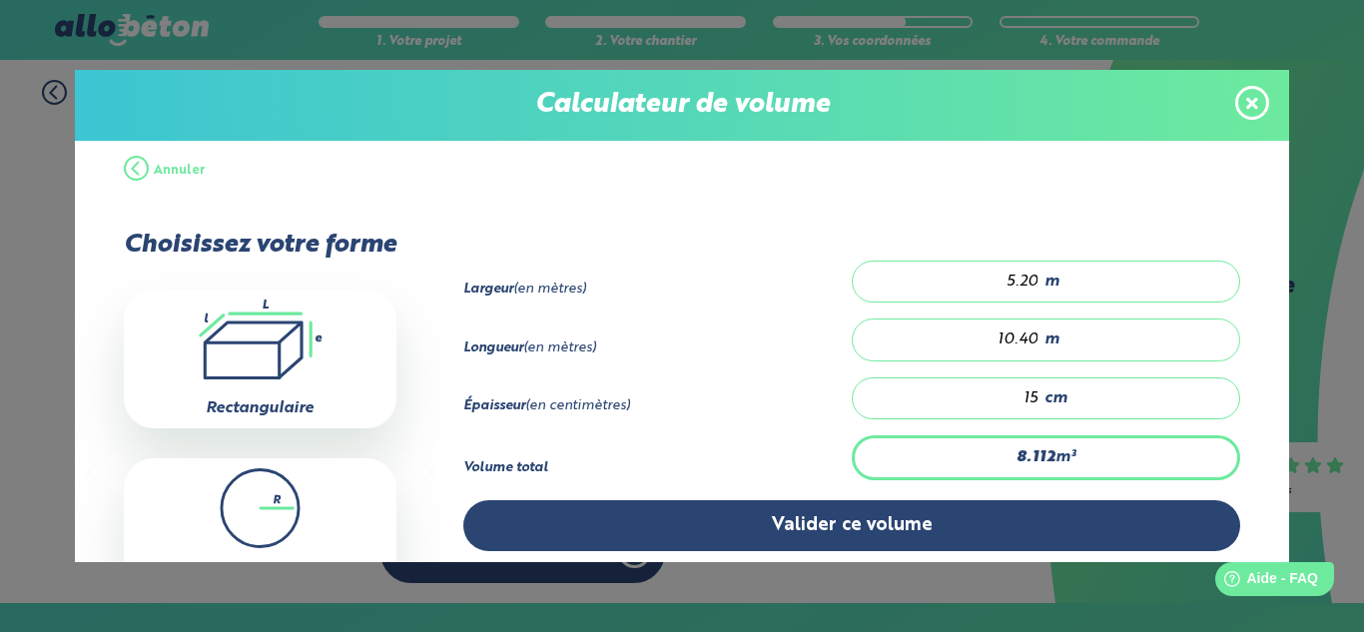
drag, startPoint x: 1031, startPoint y: 283, endPoint x: 998, endPoint y: 283, distance: 33.0
click at [998, 283] on input "5.20" at bounding box center [956, 282] width 167 height 20
type input "0"
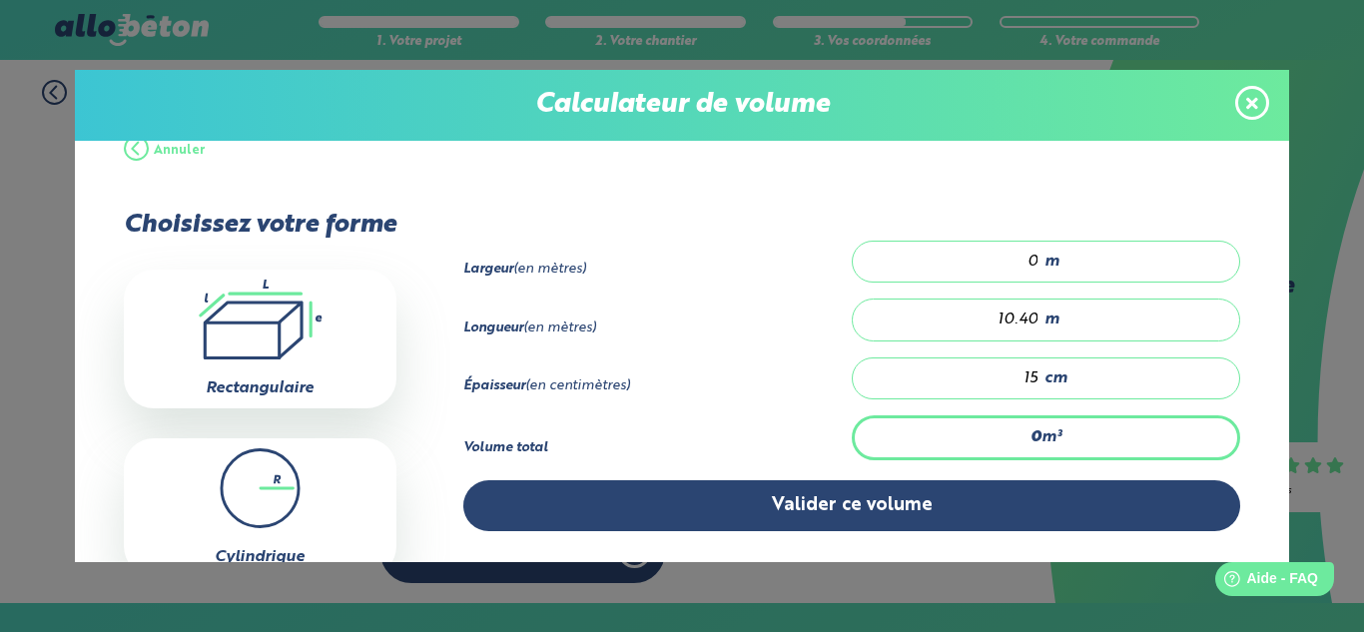
scroll to position [21, 0]
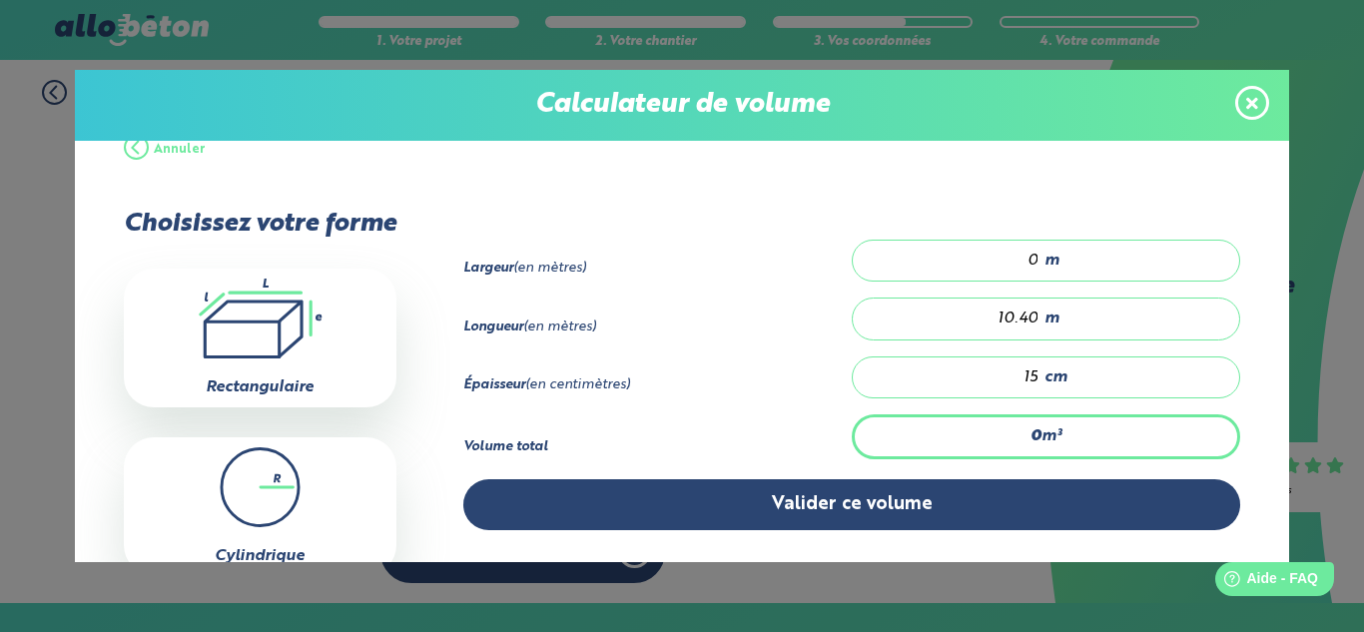
type input "0"
click at [1052, 259] on span "m" at bounding box center [1052, 261] width 15 height 18
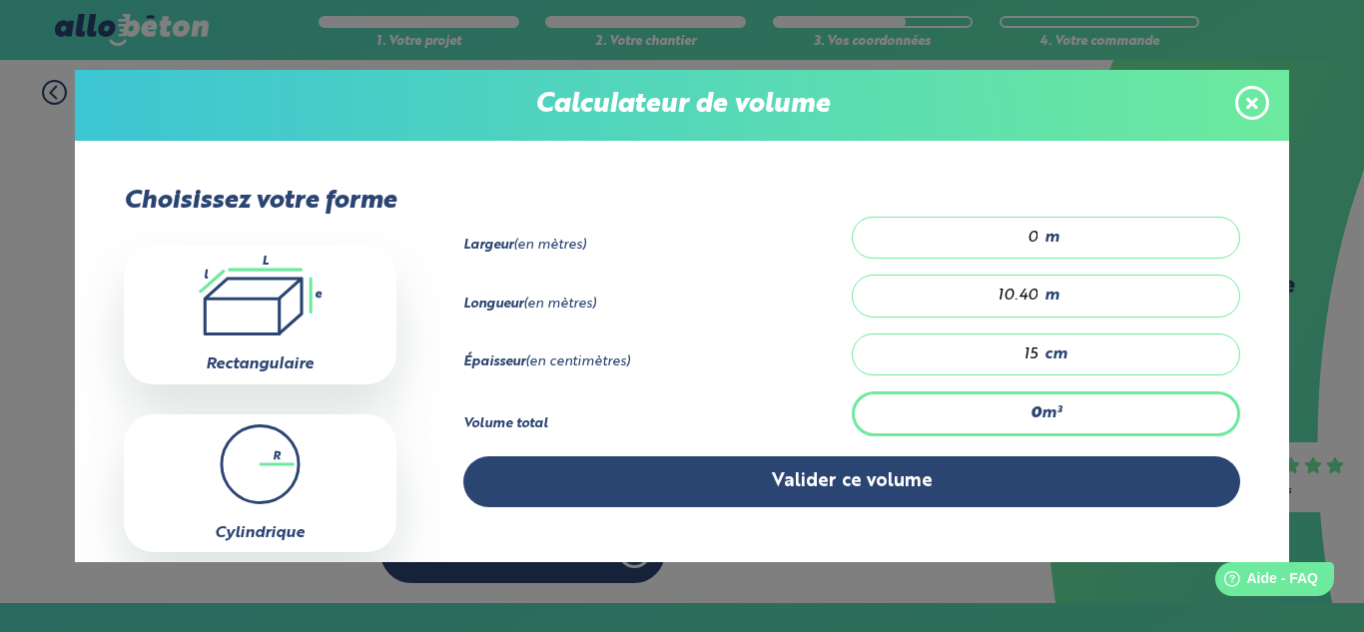
scroll to position [53, 0]
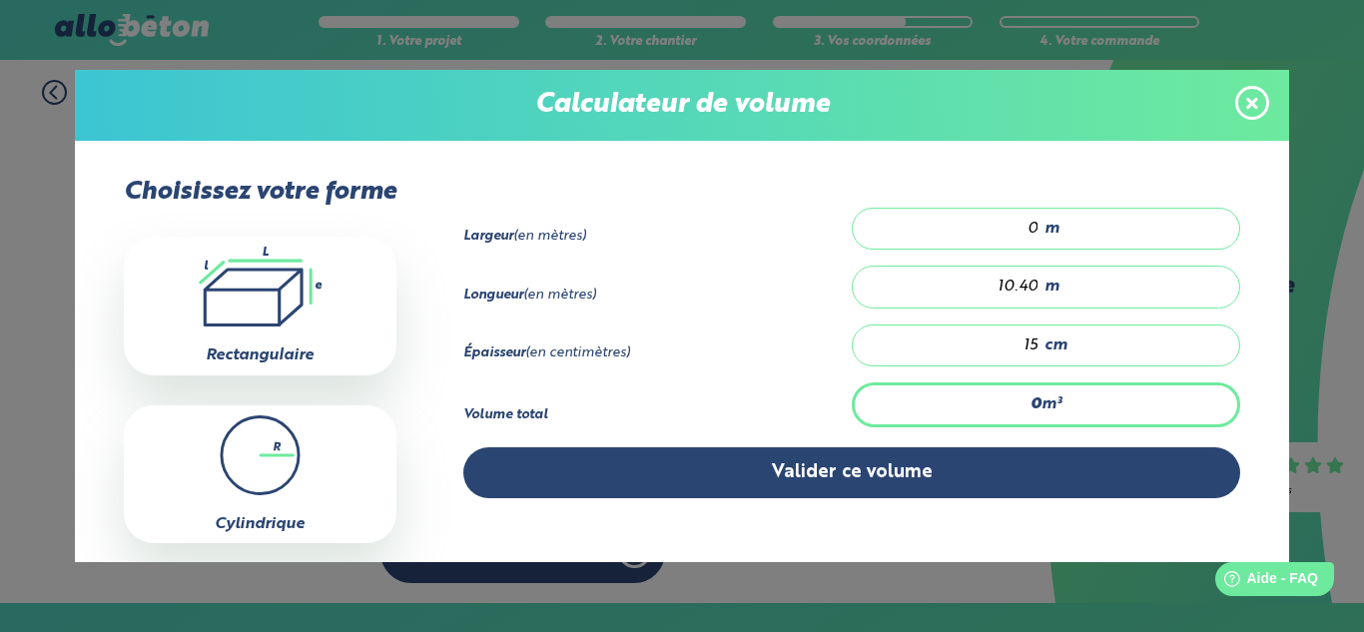
click at [306, 301] on icon ".icon-calc-rectanglea{fill:none;stroke-linecap:round;stroke-width:3px;stroke:#6…" at bounding box center [260, 287] width 253 height 80
click at [1030, 233] on input "0" at bounding box center [956, 229] width 167 height 20
type input "0.78"
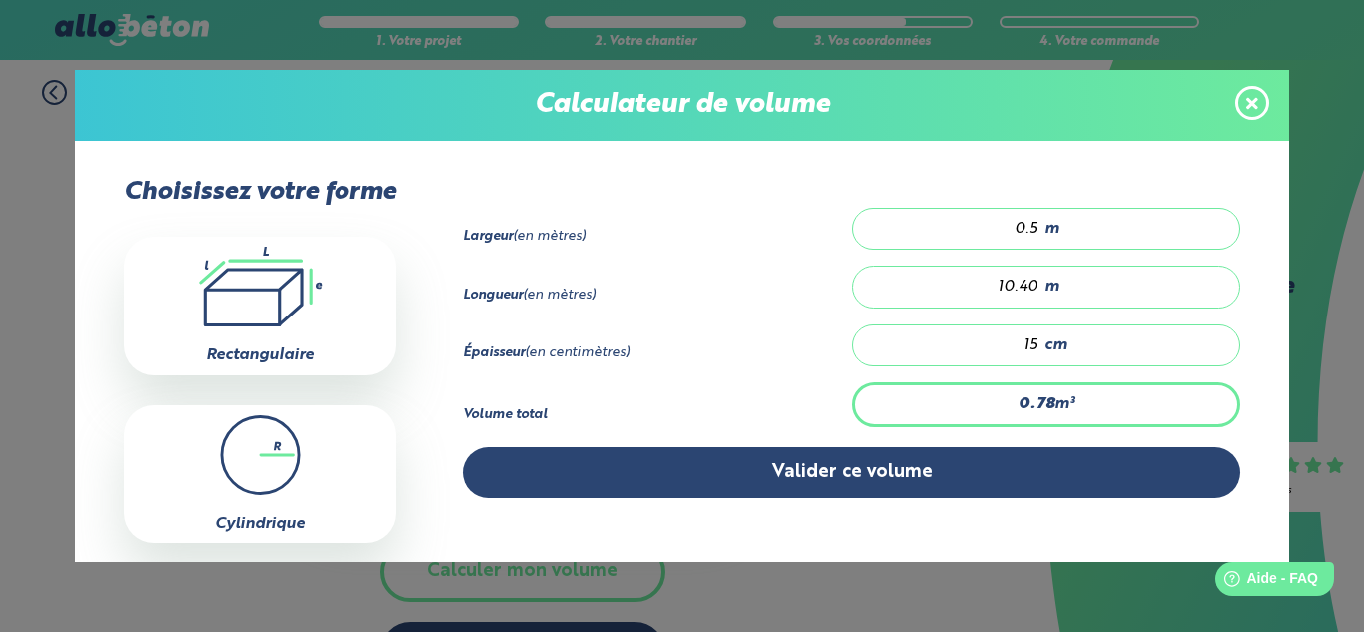
type input "0.50"
type input "0"
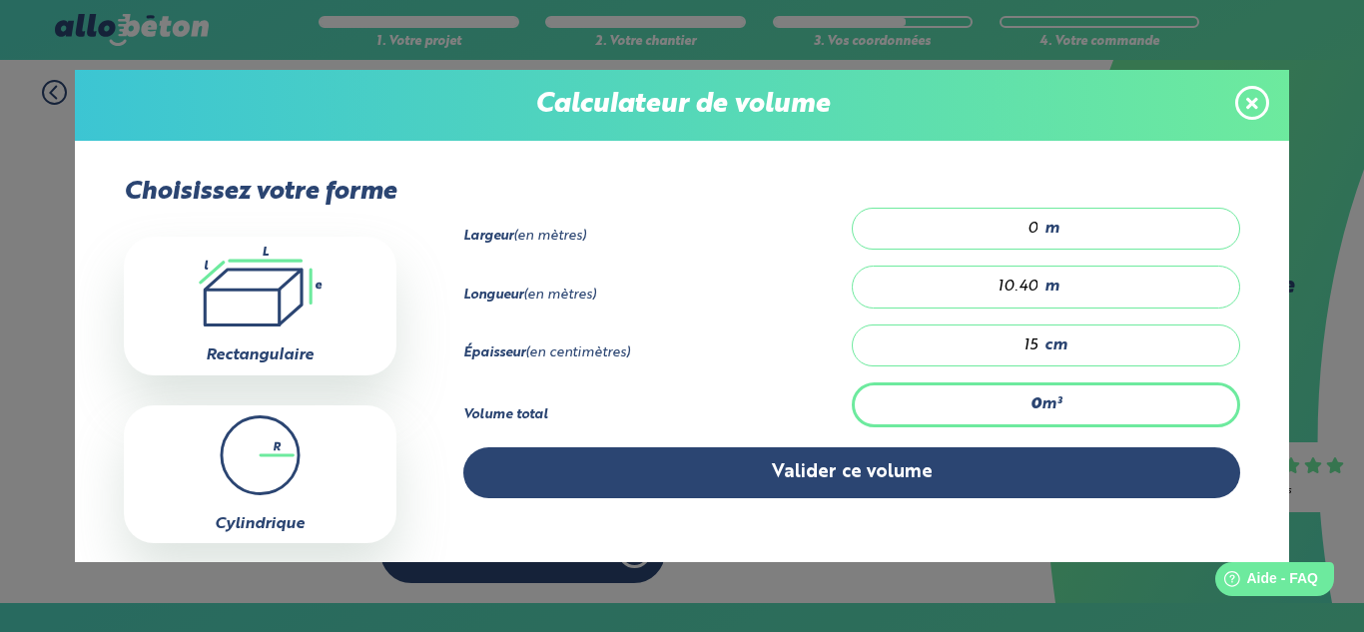
type input "0.78"
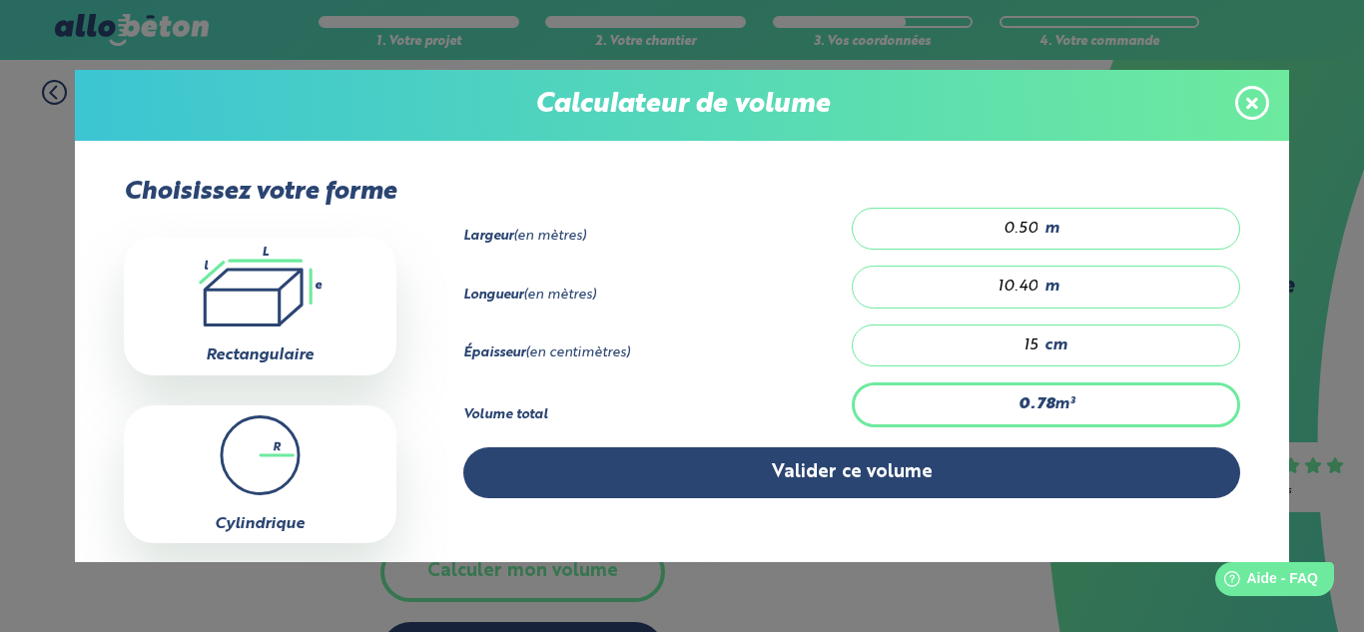
type input "0.50"
click at [1025, 281] on input "10.40" at bounding box center [956, 287] width 167 height 20
click at [1018, 283] on input "10.40" at bounding box center [956, 287] width 167 height 20
type input "78"
type input "1040"
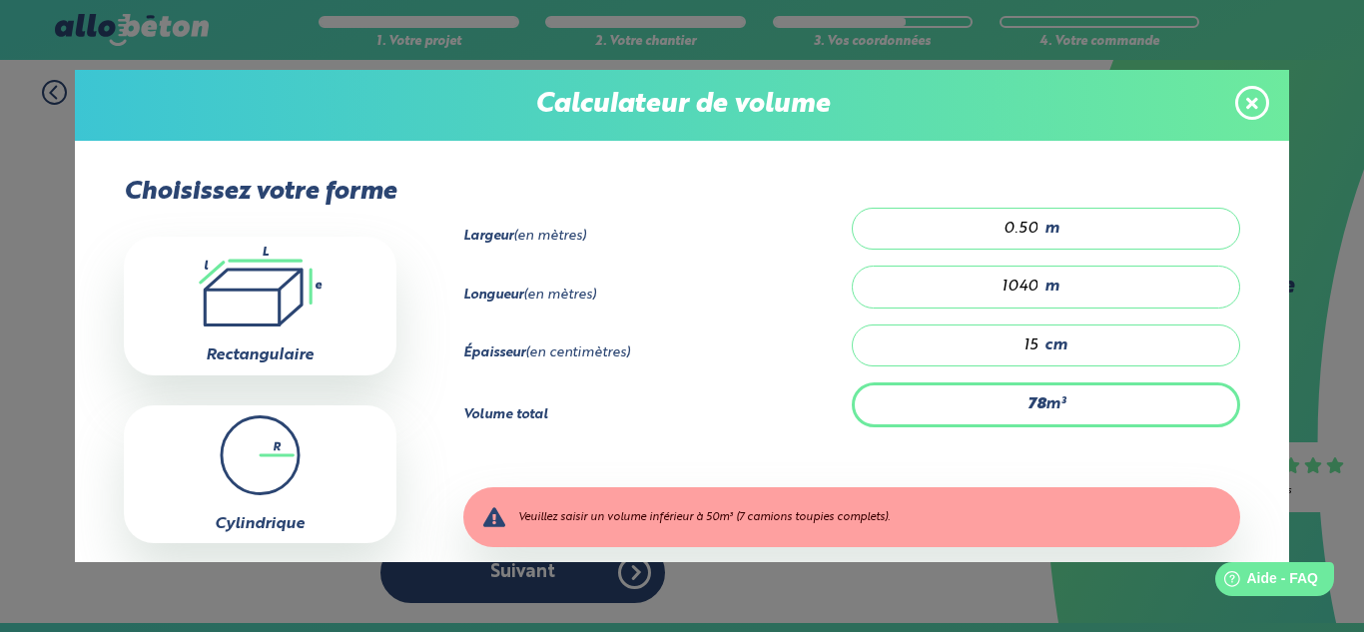
type input "10.5"
type input "140"
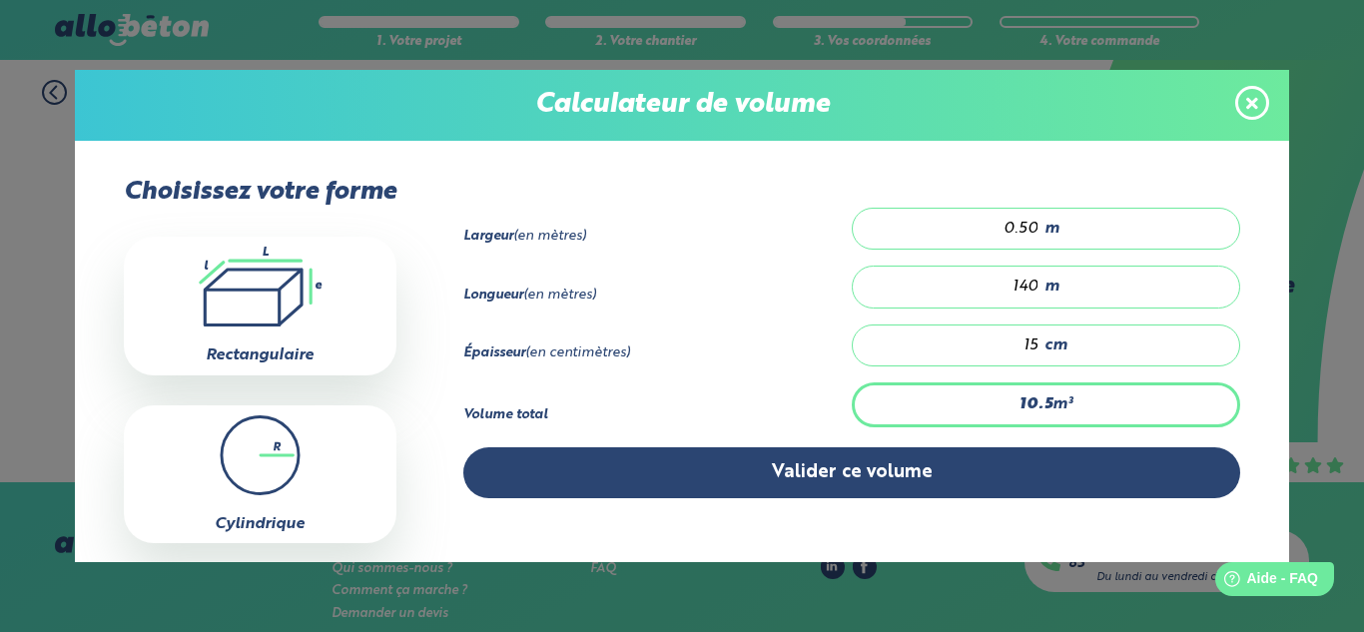
type input "3"
type input "040"
type input "0"
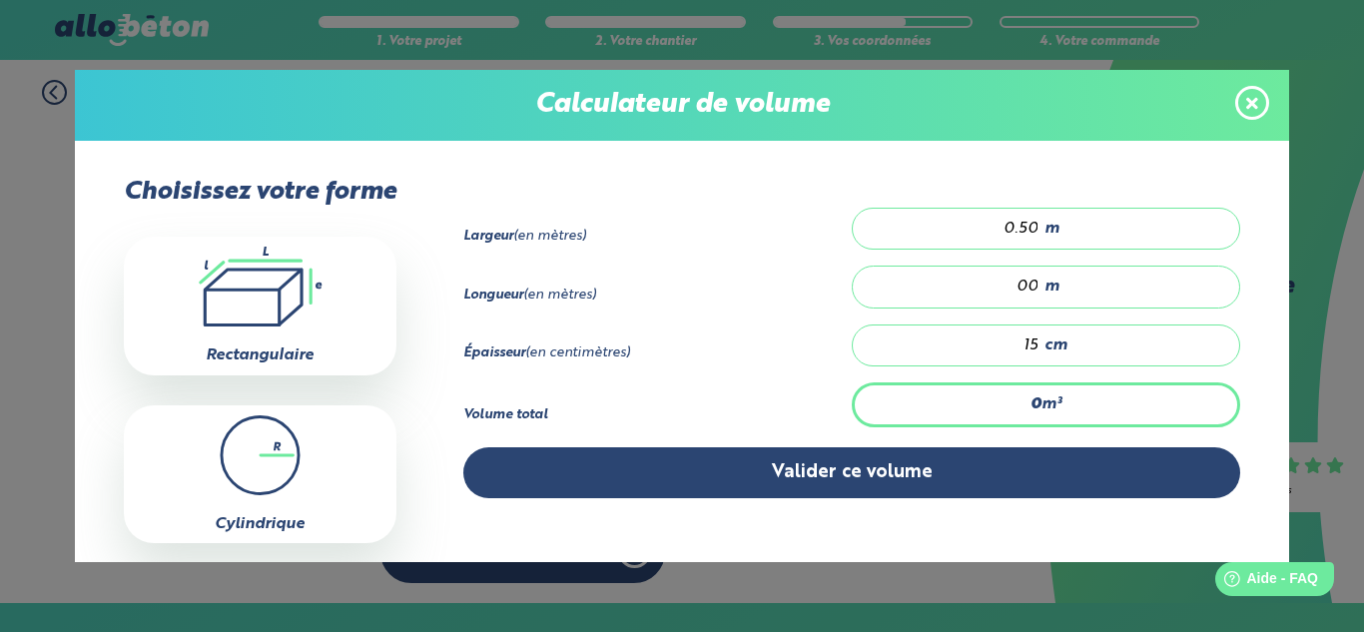
type input "0"
click at [1027, 236] on input "0.50" at bounding box center [956, 229] width 167 height 20
type input "0.40"
click at [1037, 286] on input "number" at bounding box center [956, 287] width 167 height 20
type input "0.12"
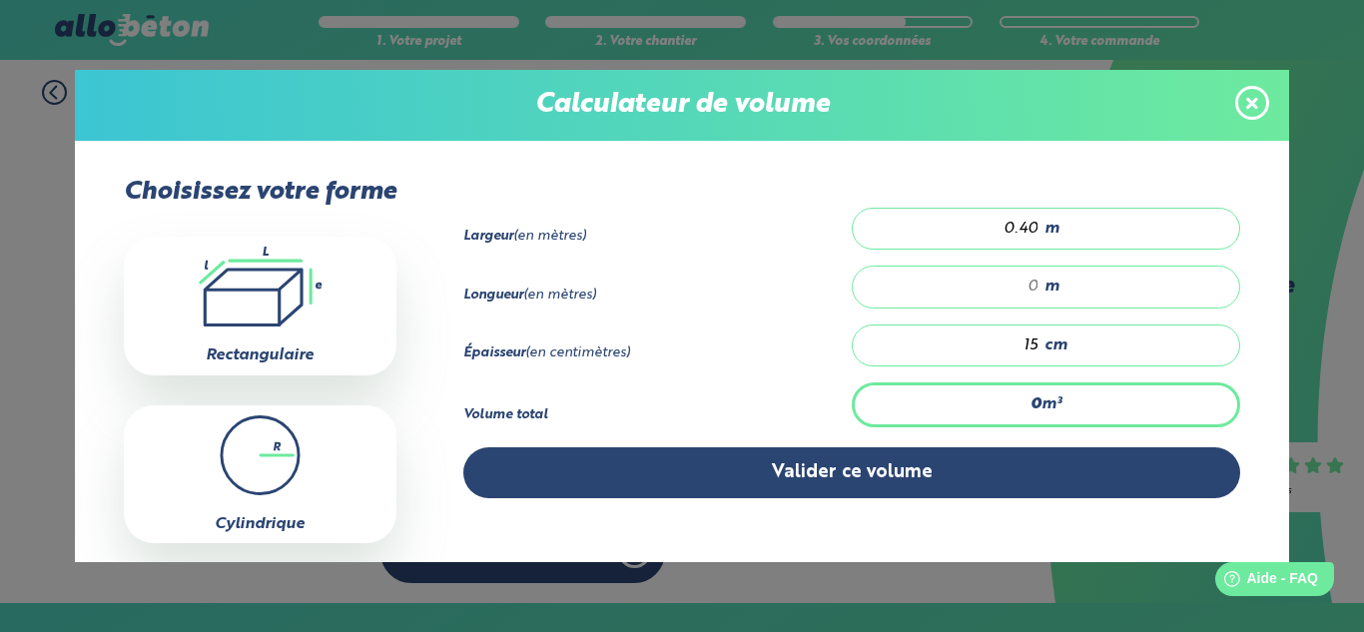
type input "2"
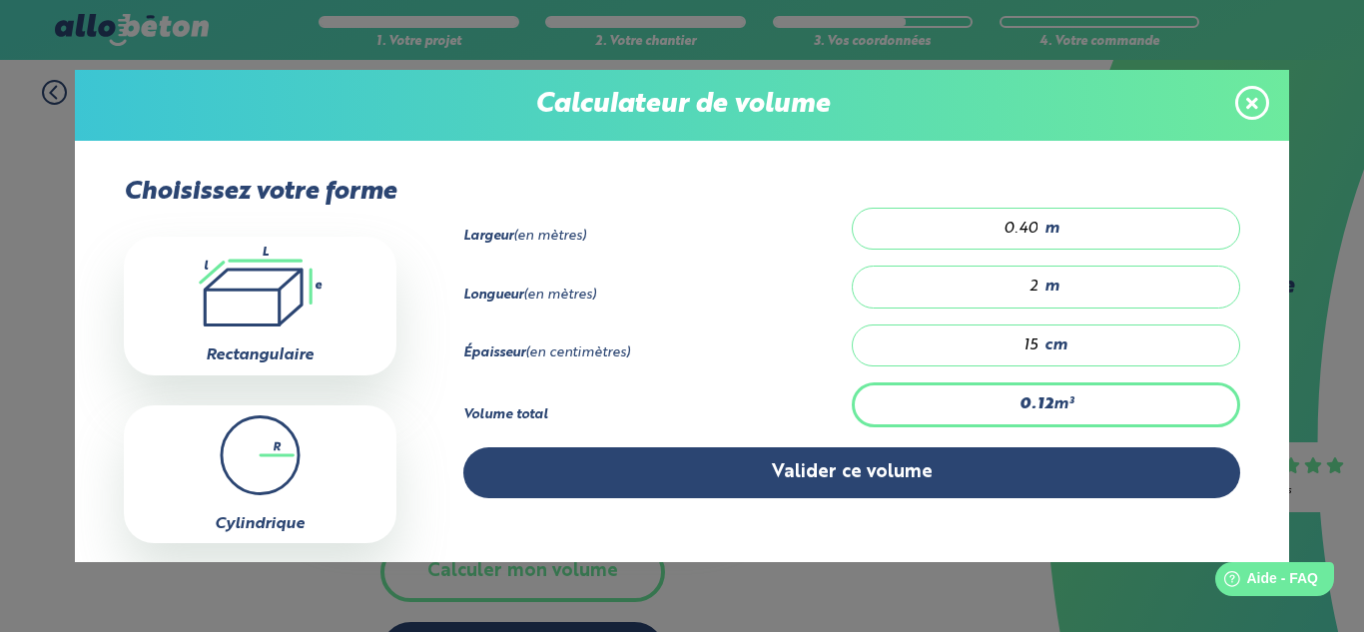
type input "1.2"
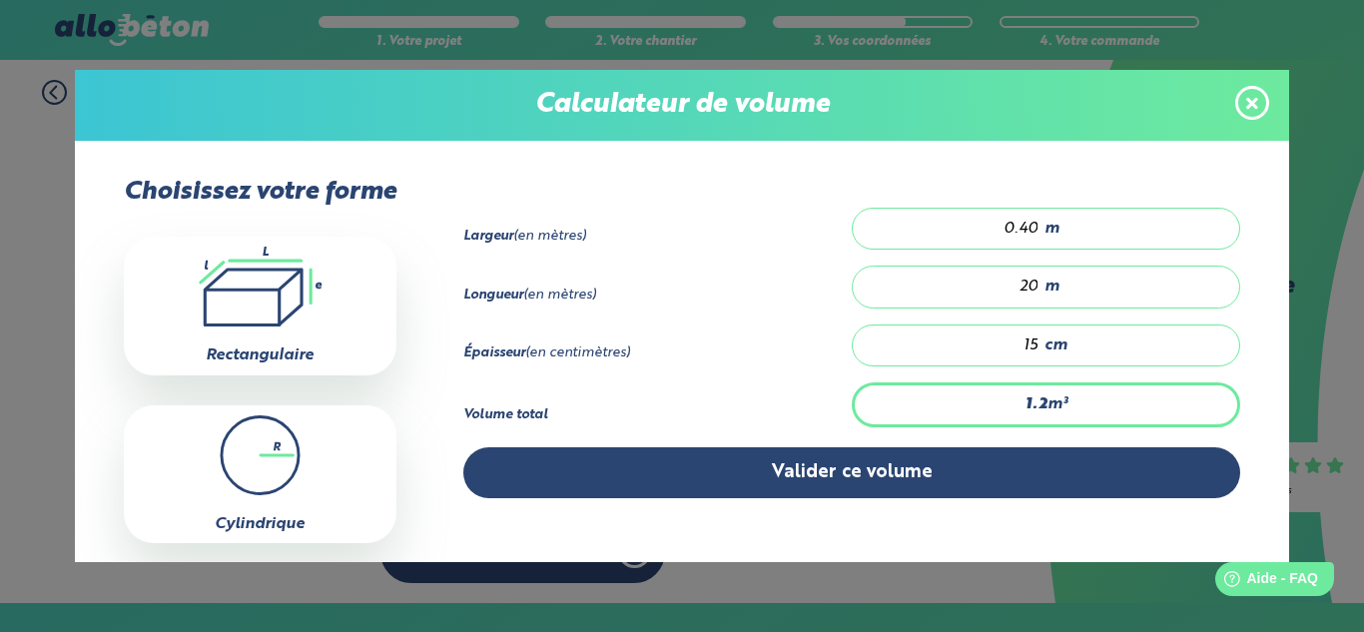
type input "20"
click at [1032, 344] on input "15" at bounding box center [956, 346] width 167 height 20
type input "0.4"
type input "5"
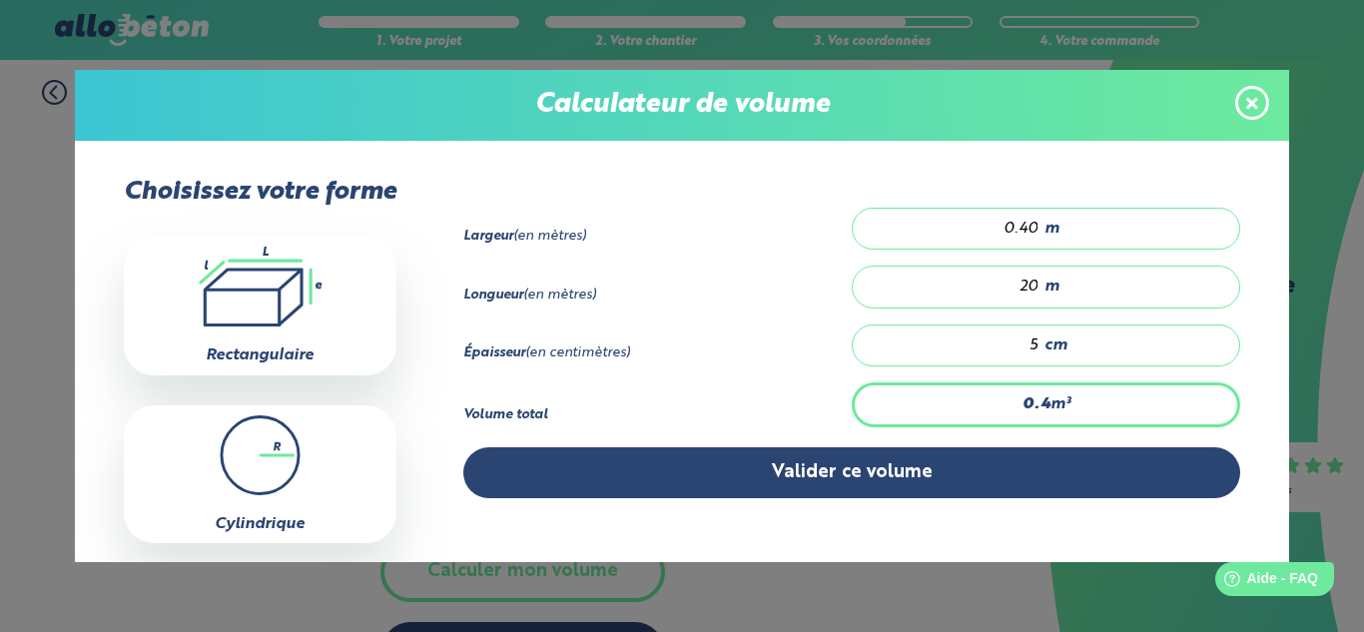
type input "0"
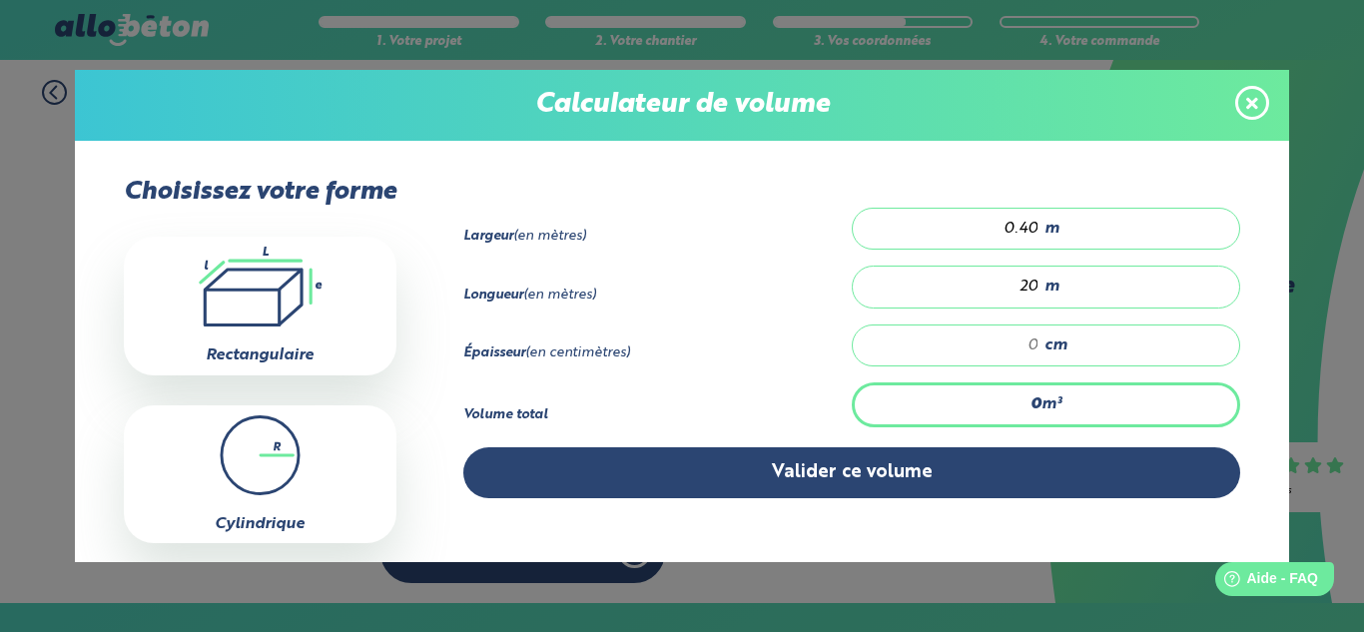
type input "0.32"
type input "4"
type input "3.2"
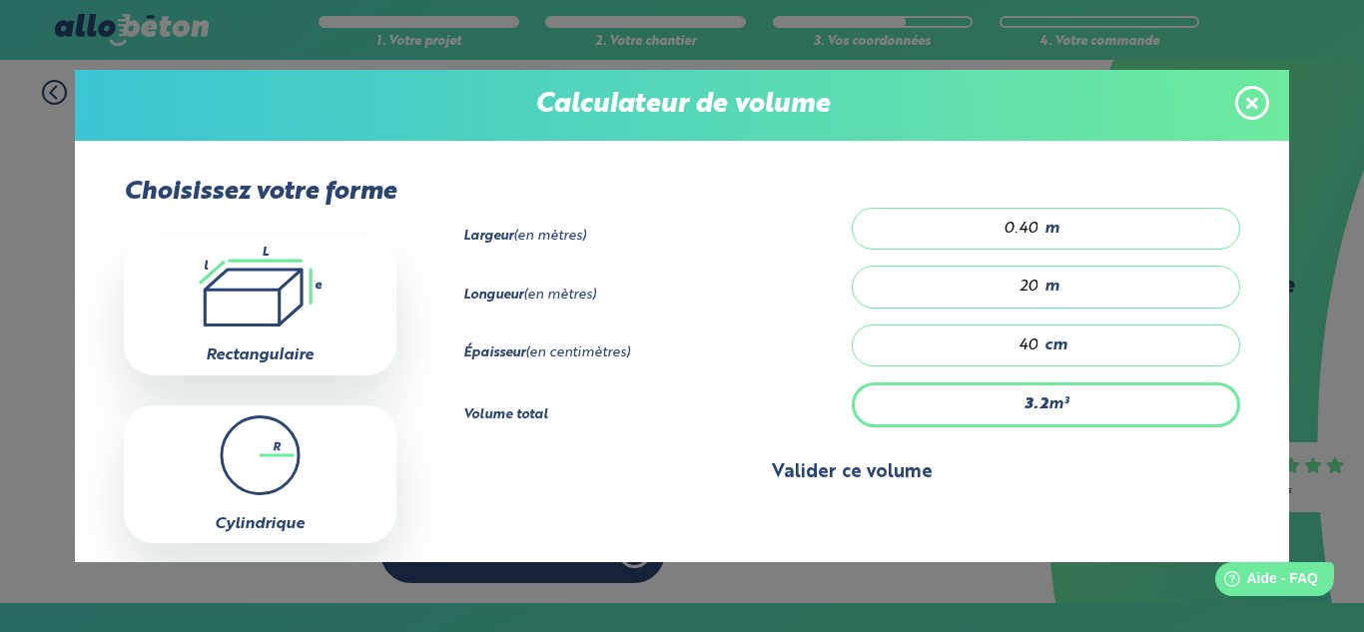
type input "40"
click at [977, 462] on button "Valider ce volume" at bounding box center [852, 472] width 778 height 51
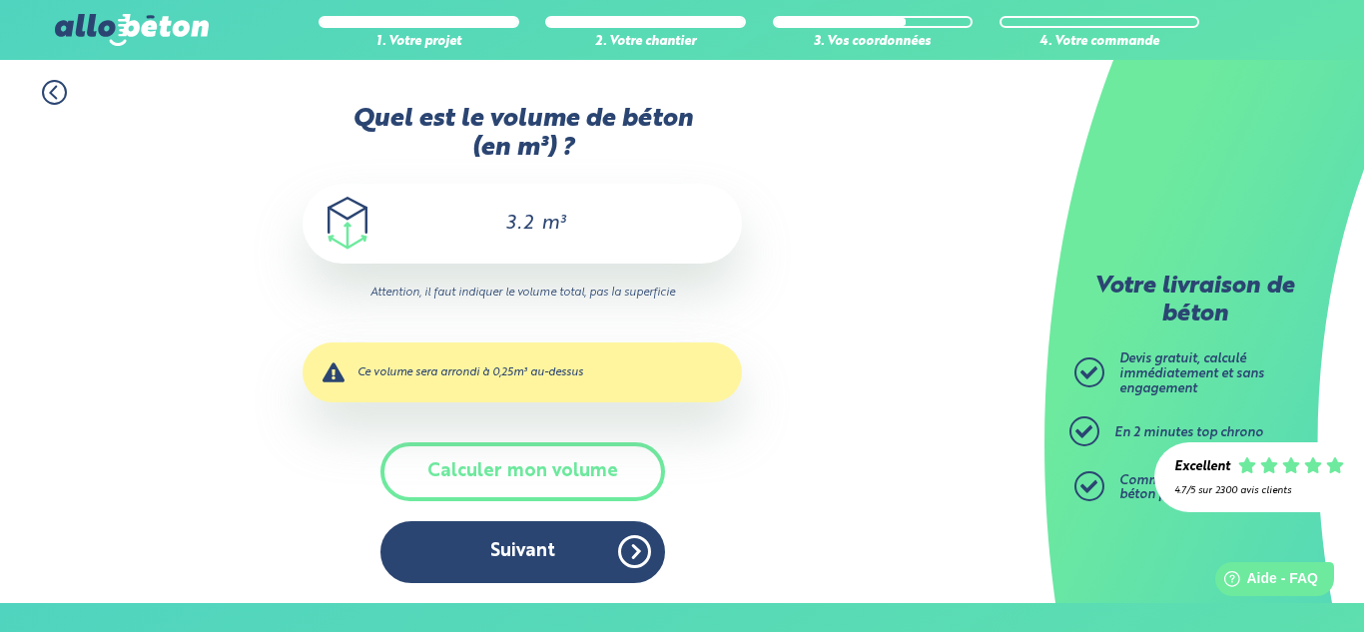
scroll to position [0, 0]
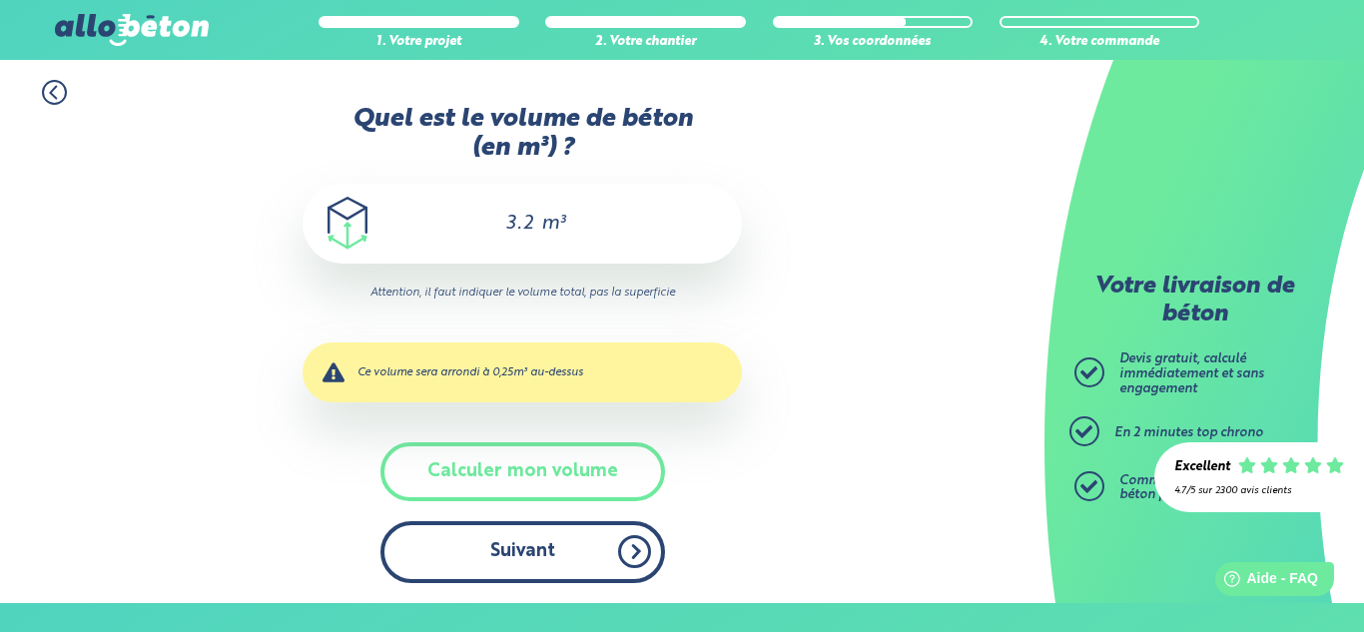
click at [565, 547] on button "Suivant" at bounding box center [522, 551] width 285 height 61
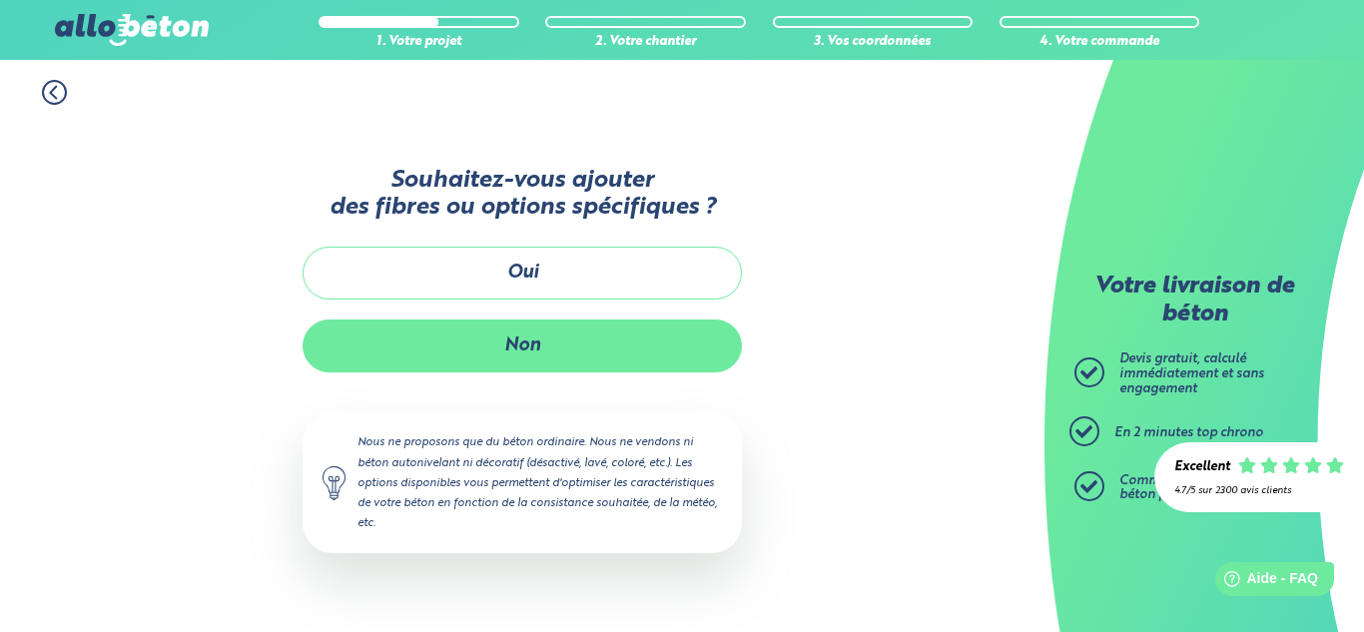
click at [547, 354] on button "Non" at bounding box center [522, 346] width 439 height 53
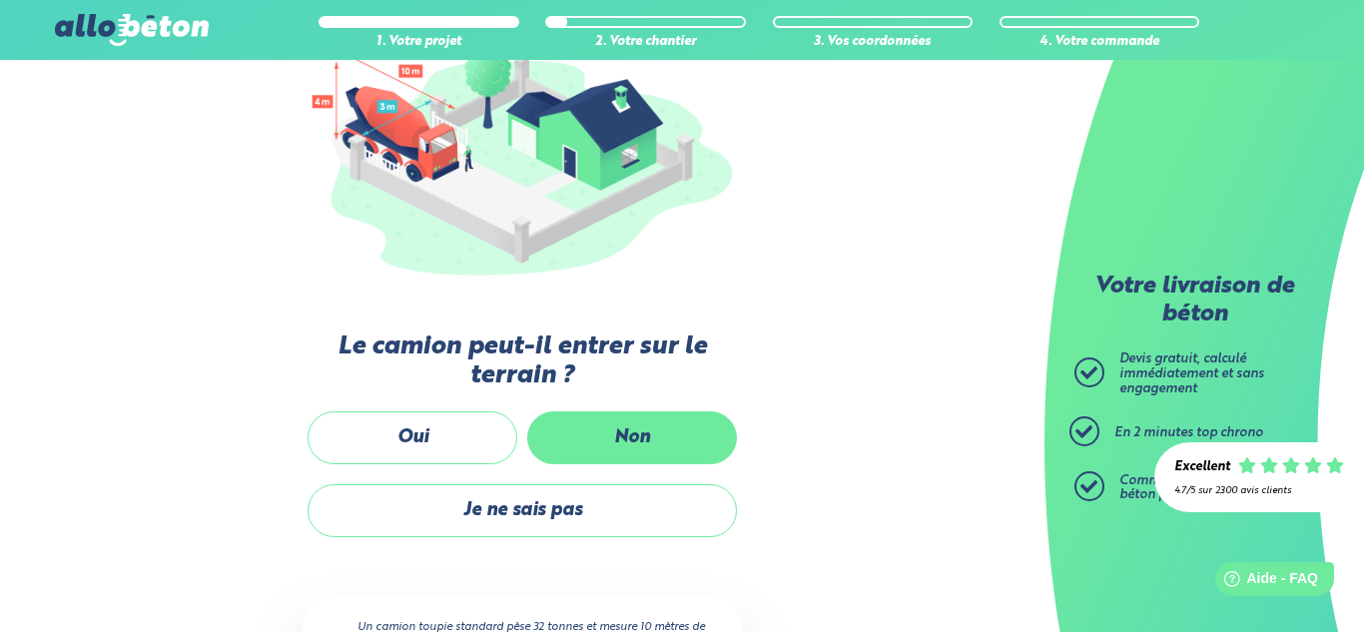
click at [590, 438] on label "Non" at bounding box center [632, 437] width 210 height 53
click at [0, 0] on input "Non" at bounding box center [0, 0] width 0 height 0
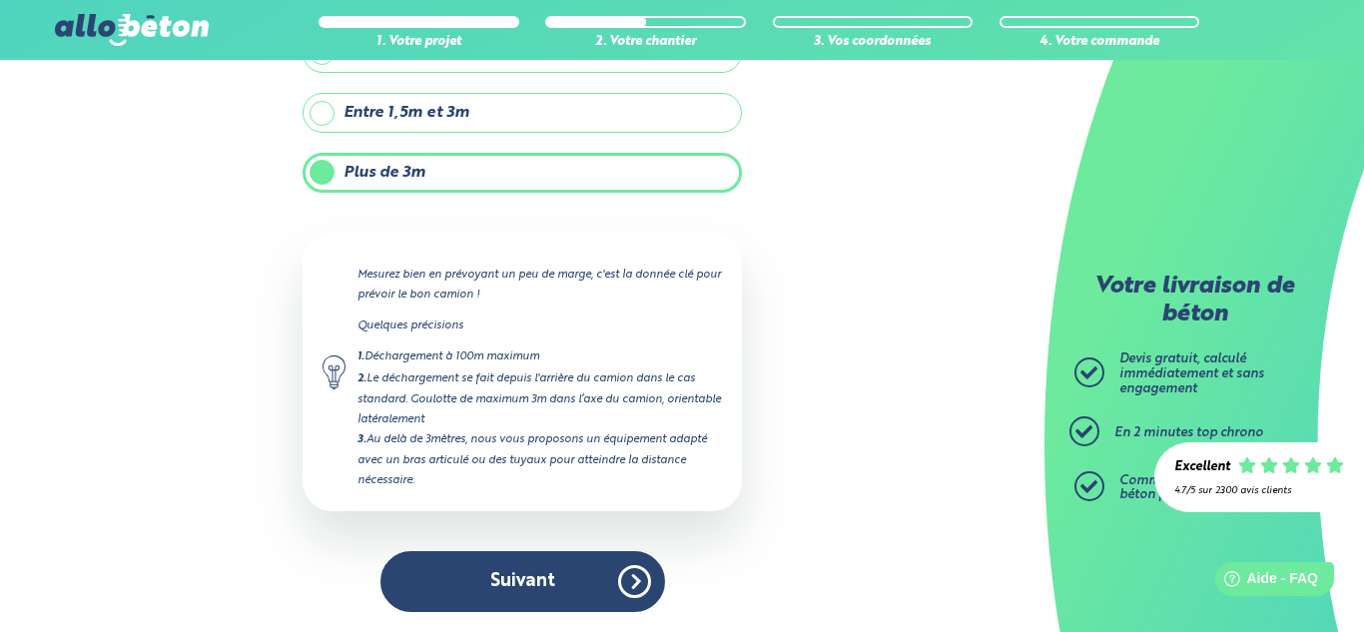
scroll to position [181, 0]
click at [525, 549] on div "Quelle sera la distance entre l'arrière du camion et l'endroit où il faudra déc…" at bounding box center [522, 278] width 439 height 708
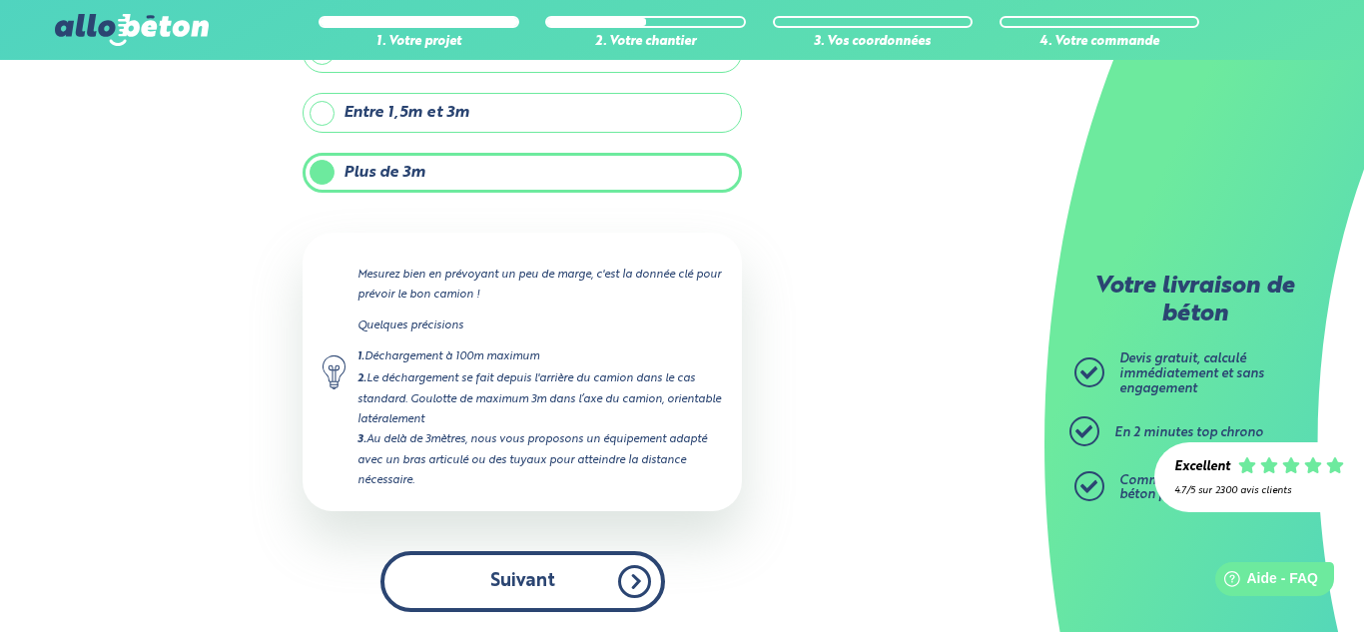
click at [526, 584] on button "Suivant" at bounding box center [522, 581] width 285 height 61
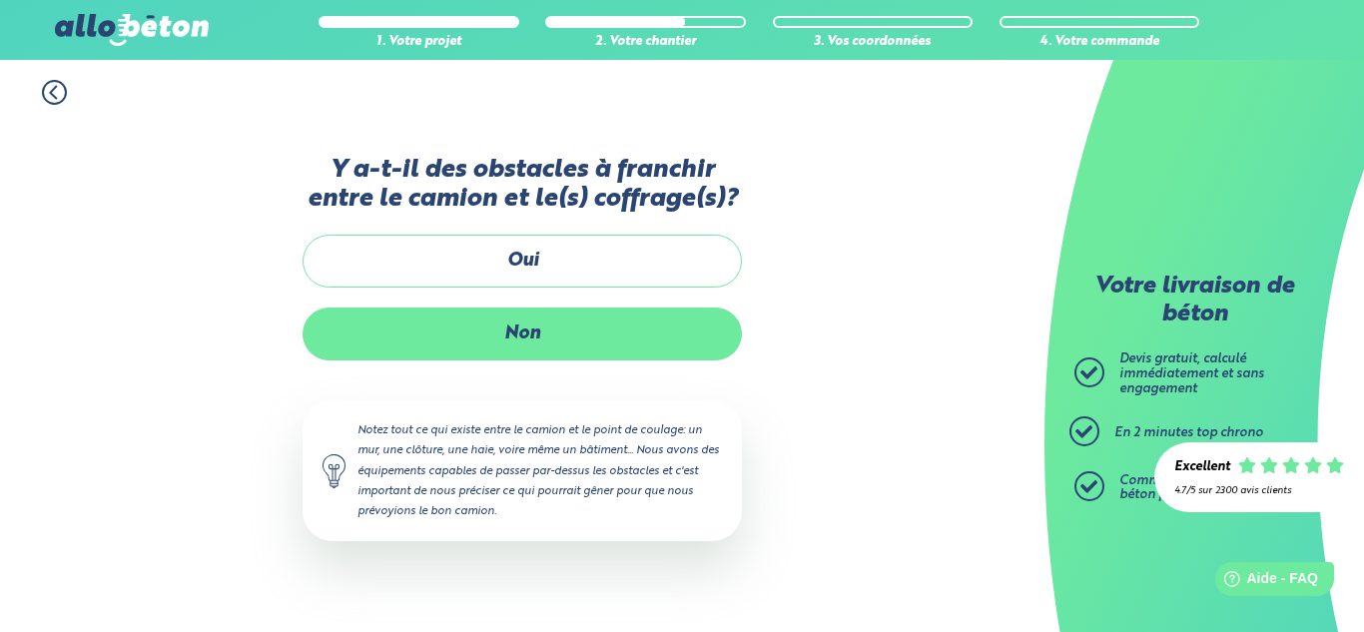
click at [535, 322] on label "Non" at bounding box center [522, 334] width 439 height 53
click at [0, 0] on input "Non" at bounding box center [0, 0] width 0 height 0
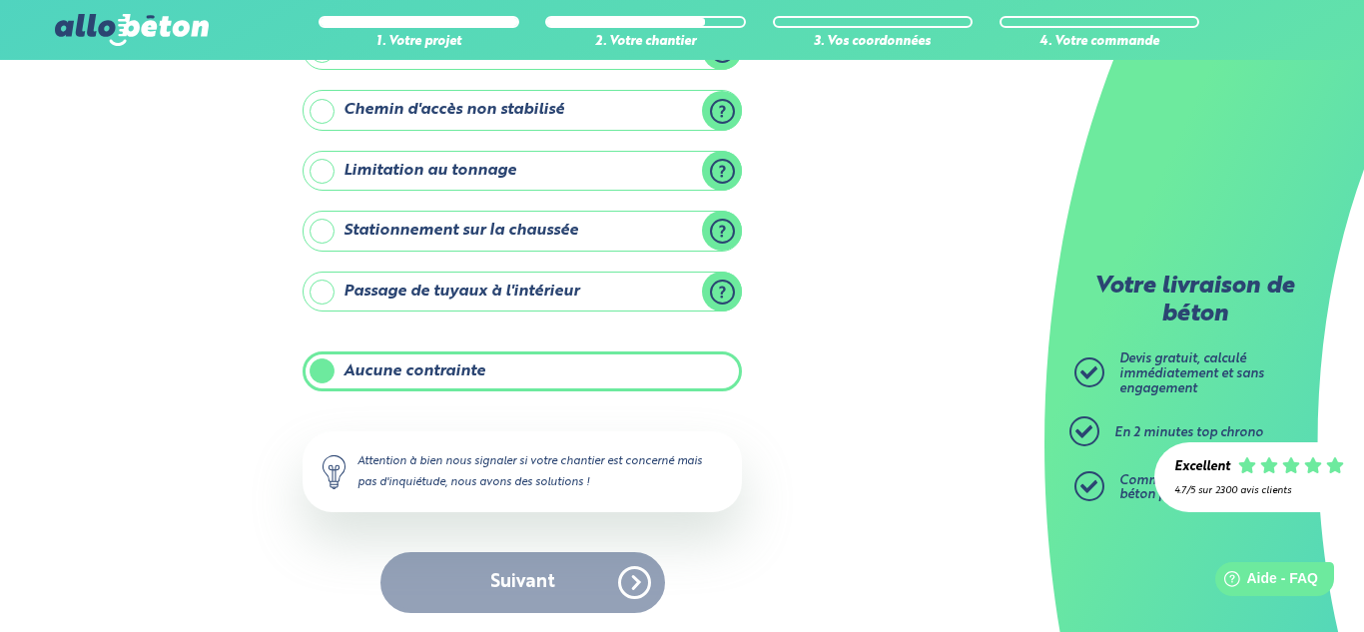
scroll to position [294, 0]
click at [566, 585] on div "Suivant" at bounding box center [522, 581] width 439 height 61
click at [501, 380] on label "Aucune contrainte" at bounding box center [522, 371] width 439 height 40
click at [0, 0] on input "Aucune contrainte" at bounding box center [0, 0] width 0 height 0
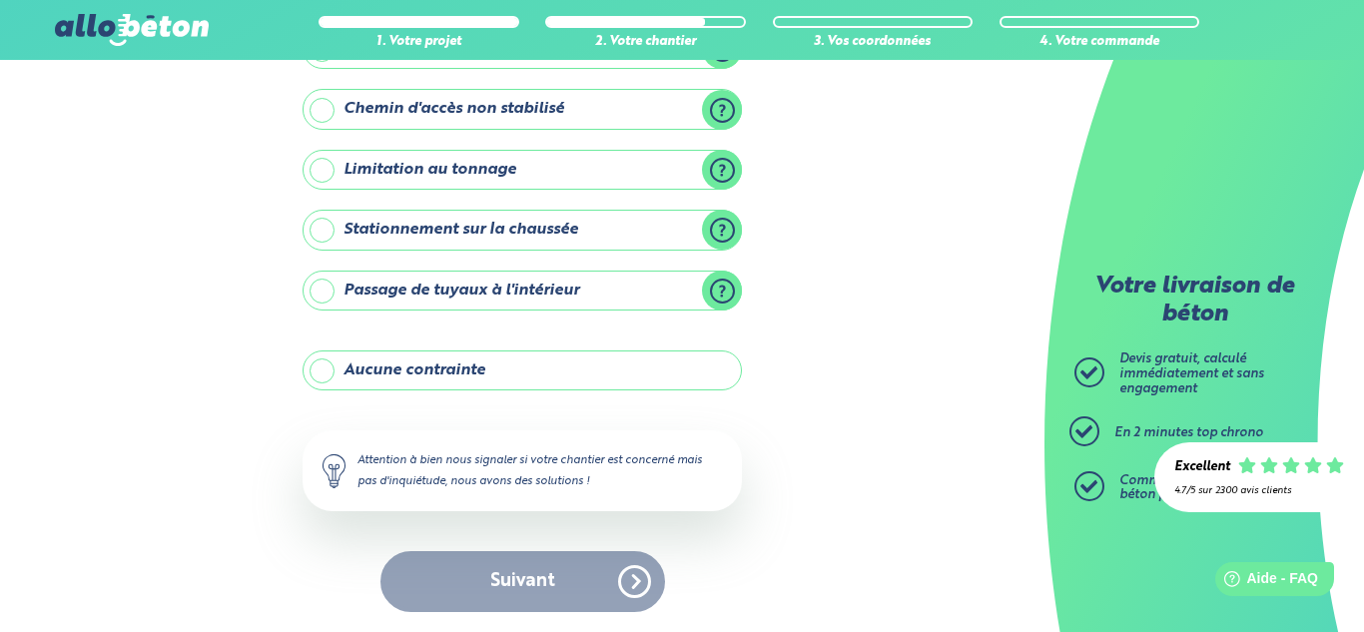
click at [501, 380] on label "Aucune contrainte" at bounding box center [522, 371] width 439 height 40
click at [0, 0] on input "Aucune contrainte" at bounding box center [0, 0] width 0 height 0
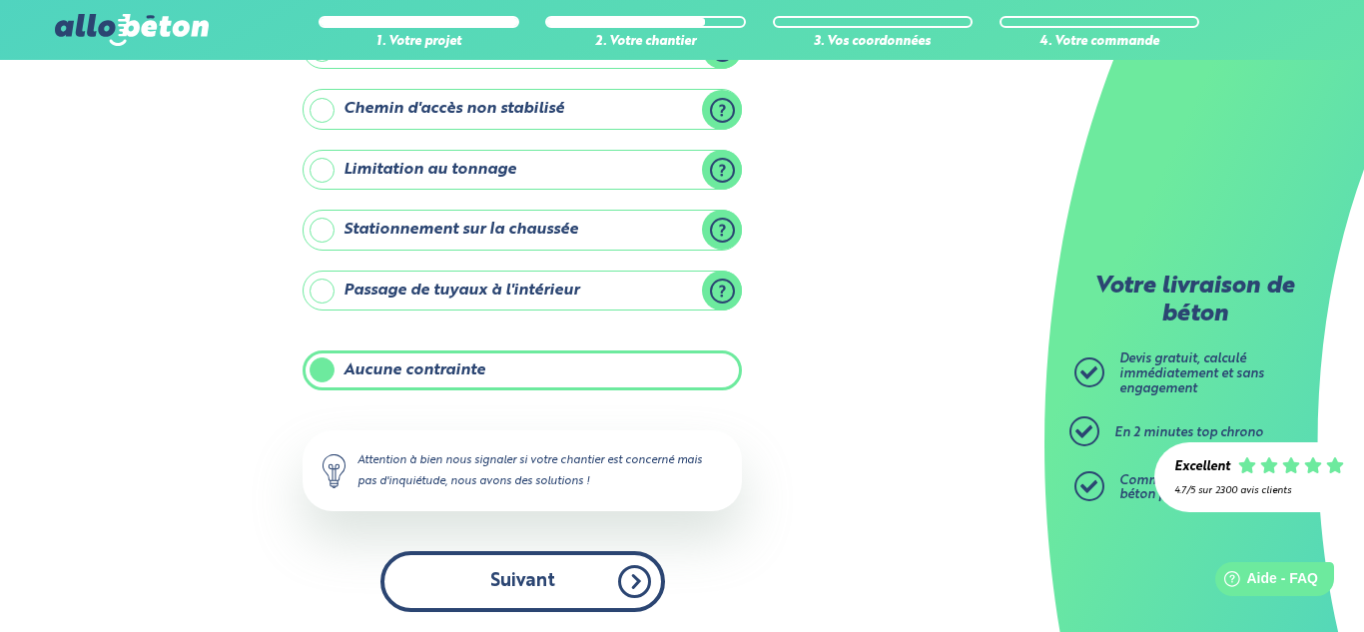
click at [533, 574] on button "Suivant" at bounding box center [522, 581] width 285 height 61
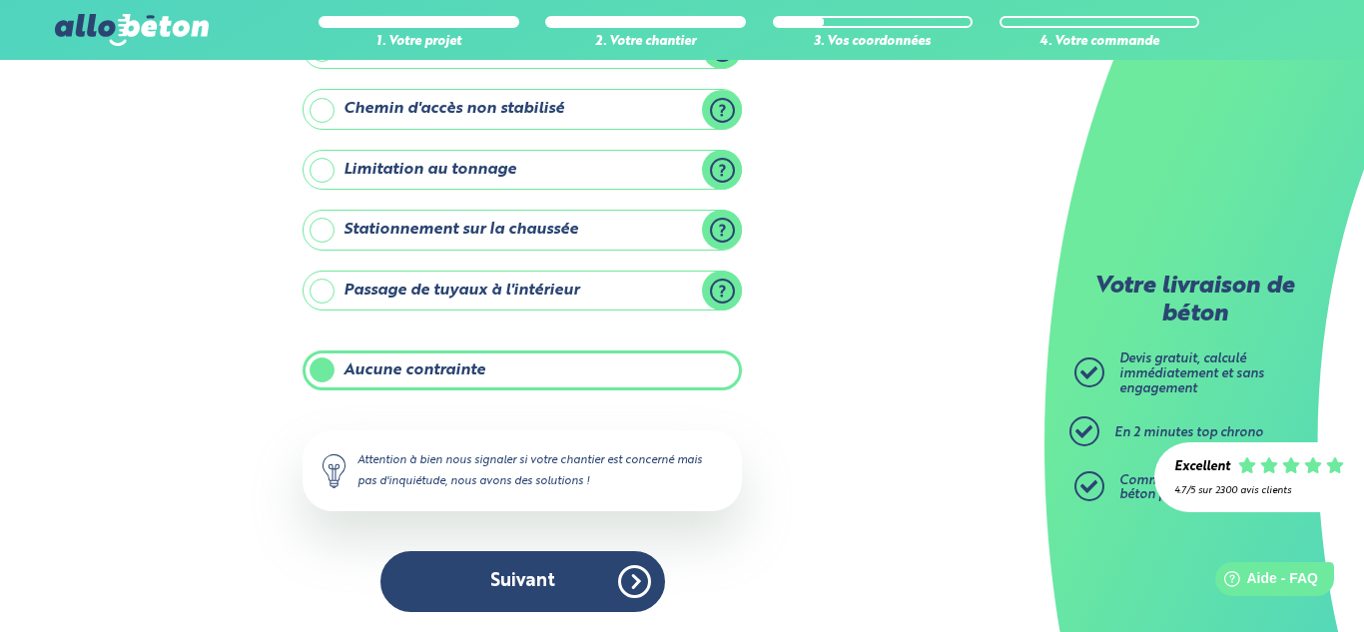
scroll to position [121, 0]
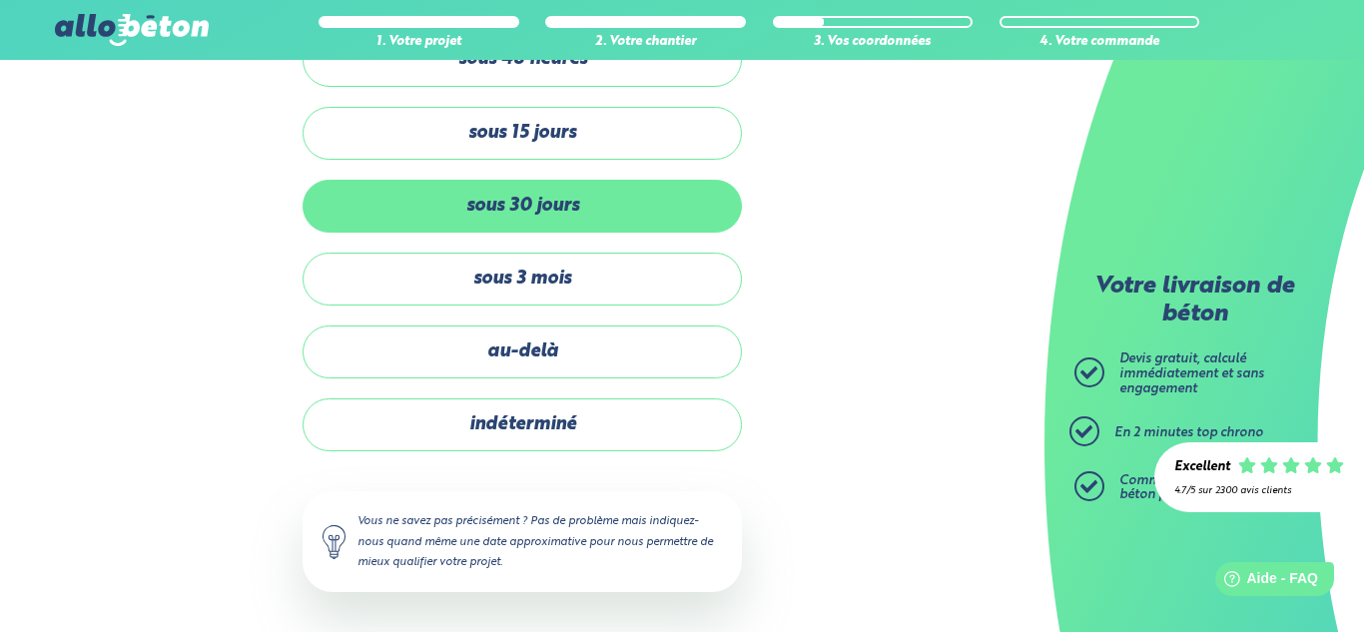
click at [573, 222] on label "sous 30 jours" at bounding box center [522, 206] width 439 height 53
click at [0, 0] on input "sous 30 jours" at bounding box center [0, 0] width 0 height 0
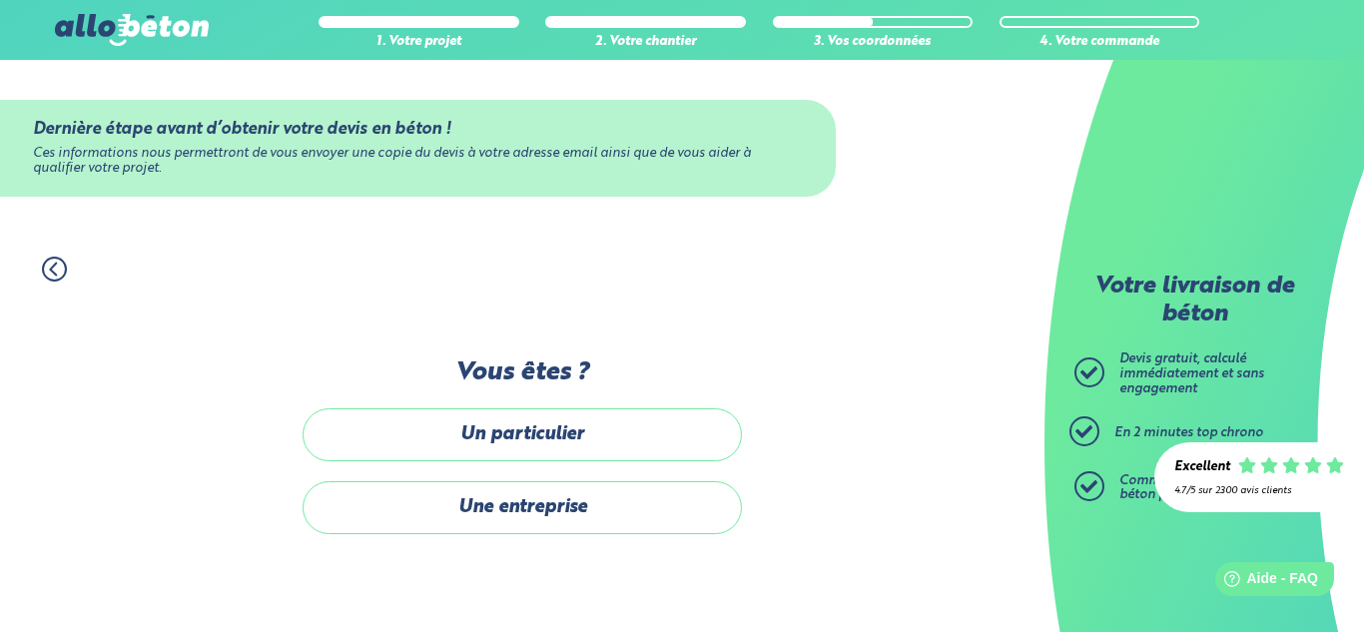
click at [591, 527] on label "Une entreprise" at bounding box center [522, 507] width 439 height 53
click at [0, 0] on input "Une entreprise" at bounding box center [0, 0] width 0 height 0
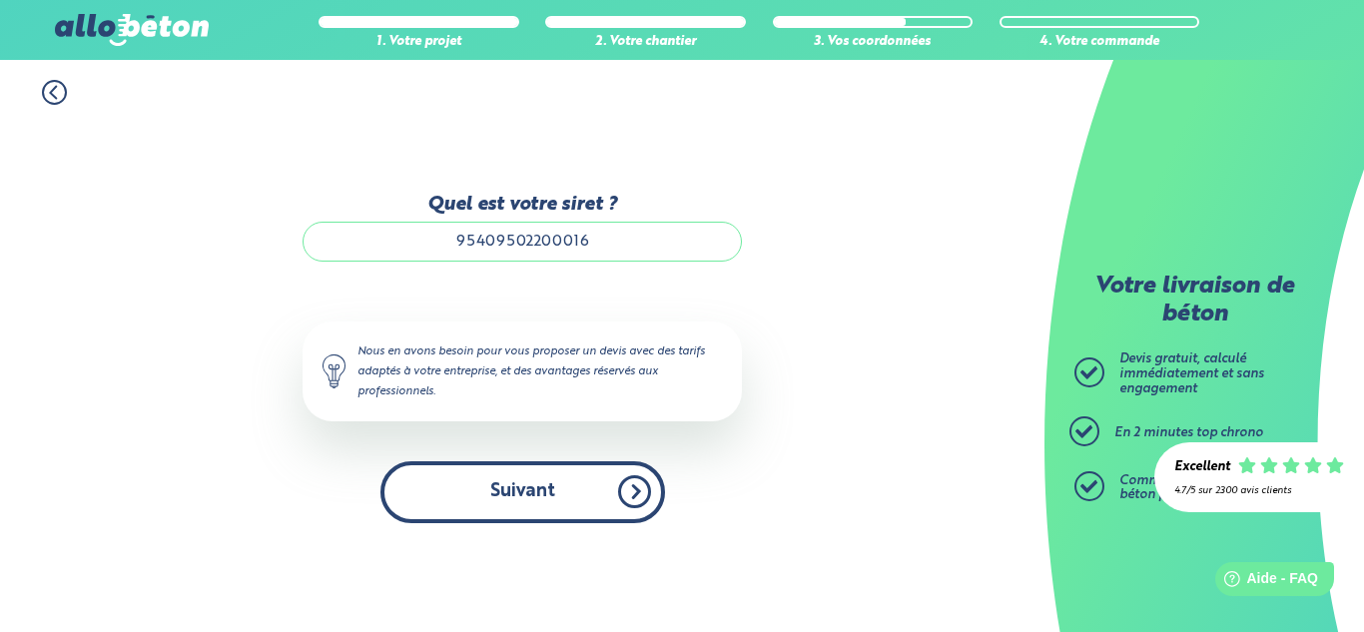
click at [554, 499] on button "Suivant" at bounding box center [522, 491] width 285 height 61
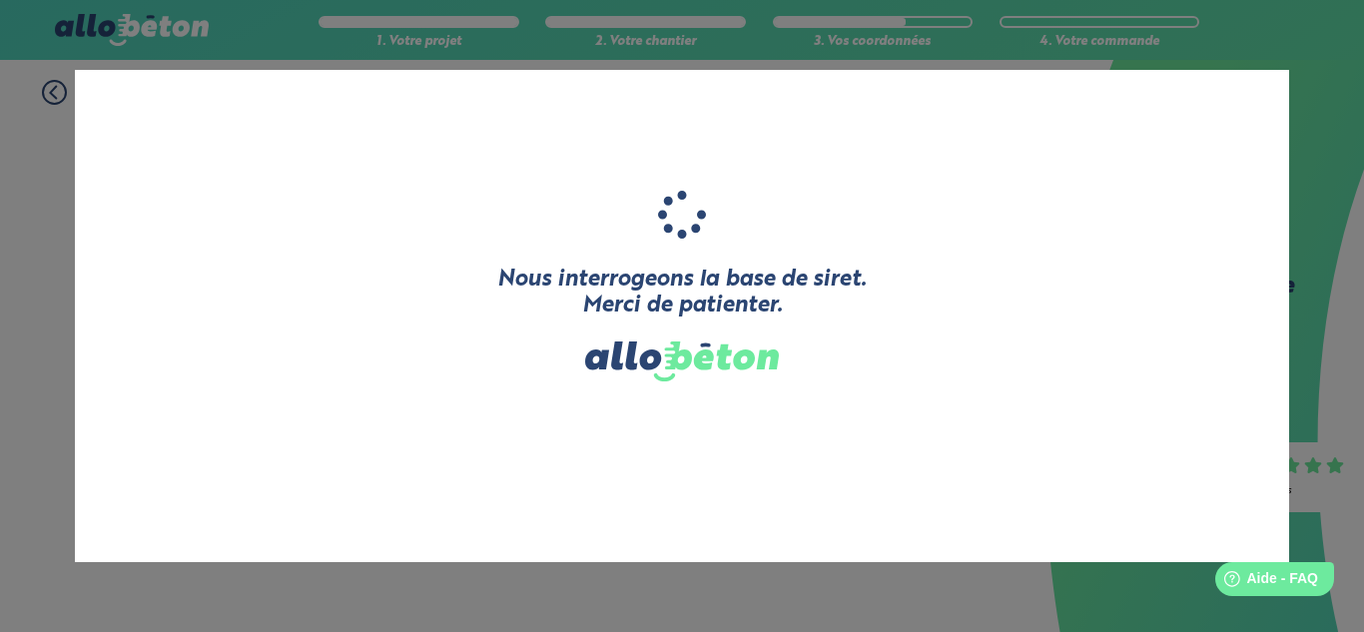
type input "BRESS'TP"
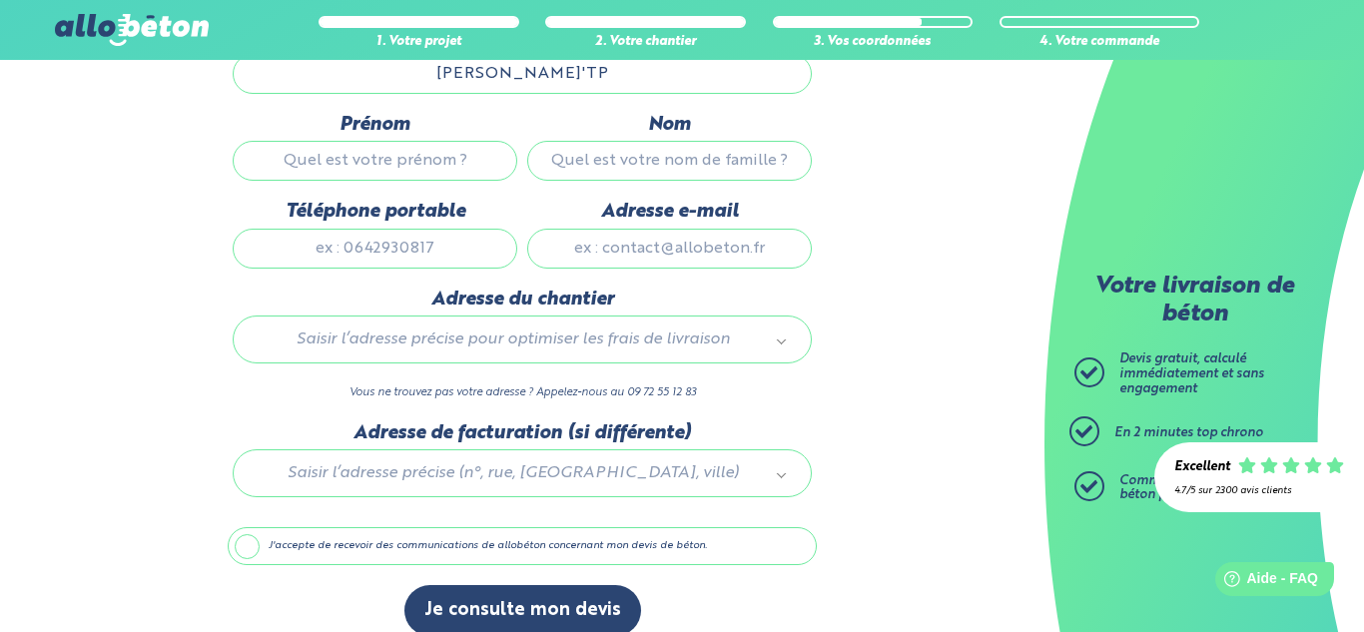
scroll to position [279, 0]
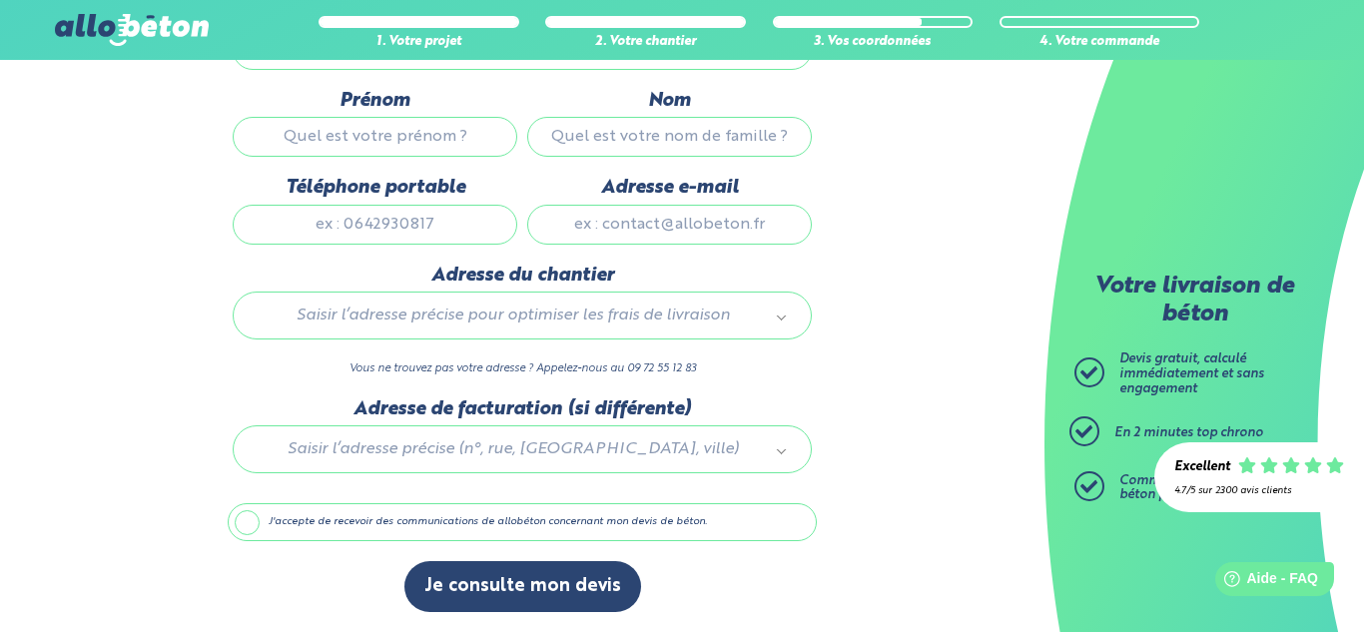
click at [433, 137] on input "Prénom" at bounding box center [375, 137] width 285 height 40
type input "[PERSON_NAME]"
type input "extier"
type input "0625703468"
type input "[EMAIL_ADDRESS][DOMAIN_NAME]"
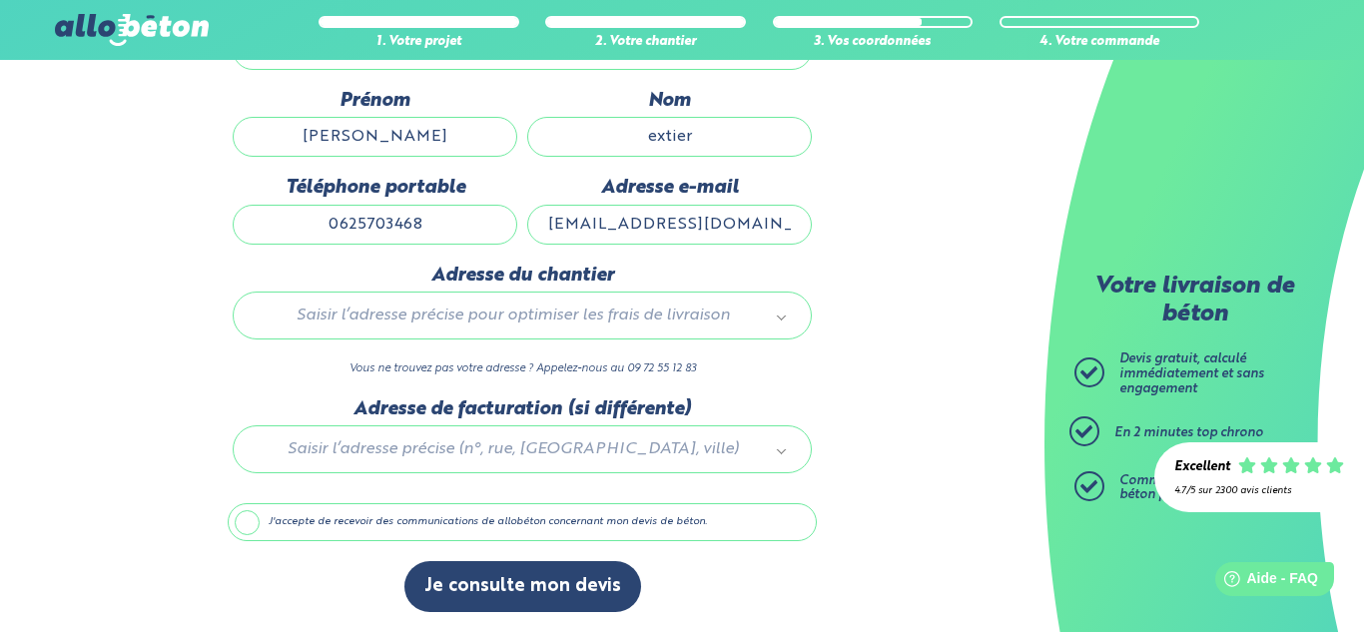
type input "[STREET_ADDRESS]"
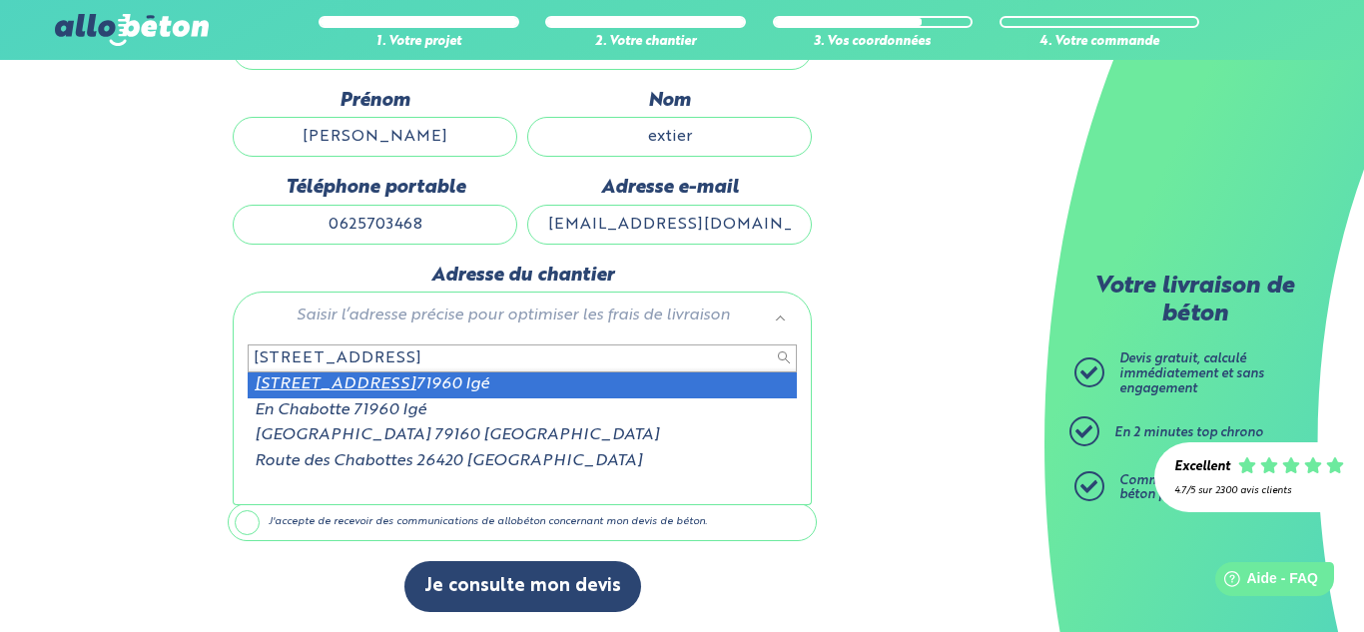
drag, startPoint x: 488, startPoint y: 361, endPoint x: 228, endPoint y: 359, distance: 260.7
click at [228, 357] on body "09 72 55 12 83 Conseils et Appel Gratuits nos produits le béton prêt à l'emploi…" at bounding box center [682, 176] width 1364 height 911
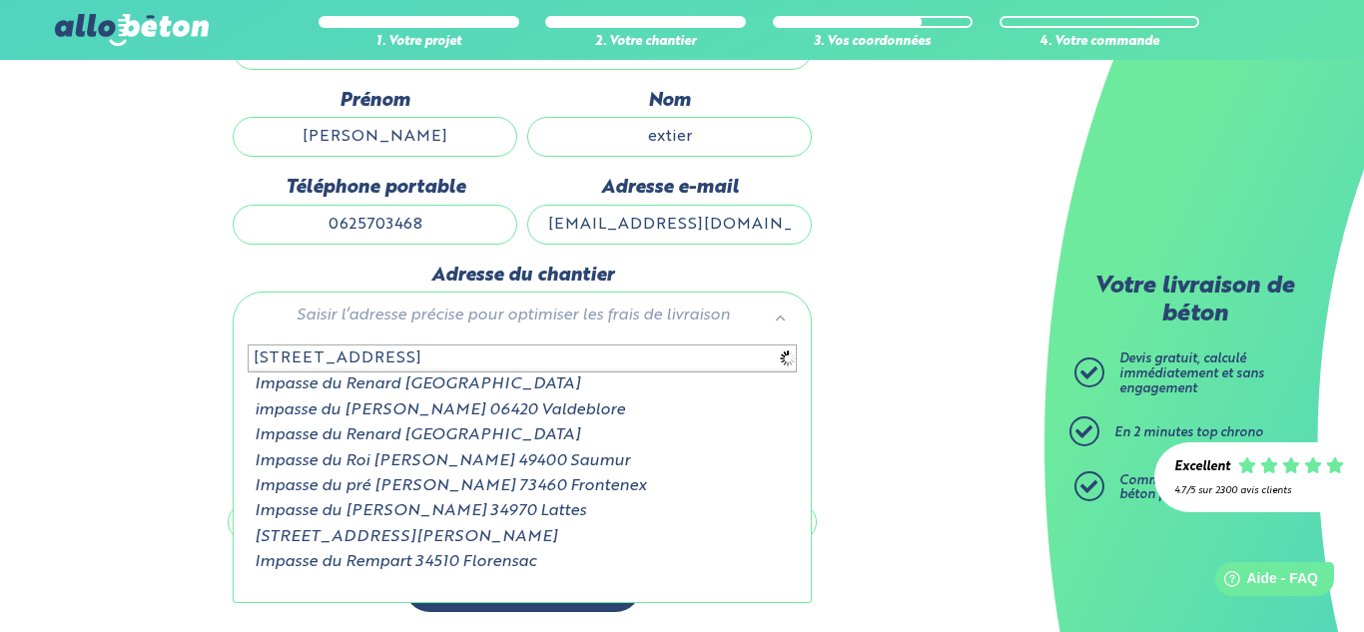
type input "134 impasse du renom"
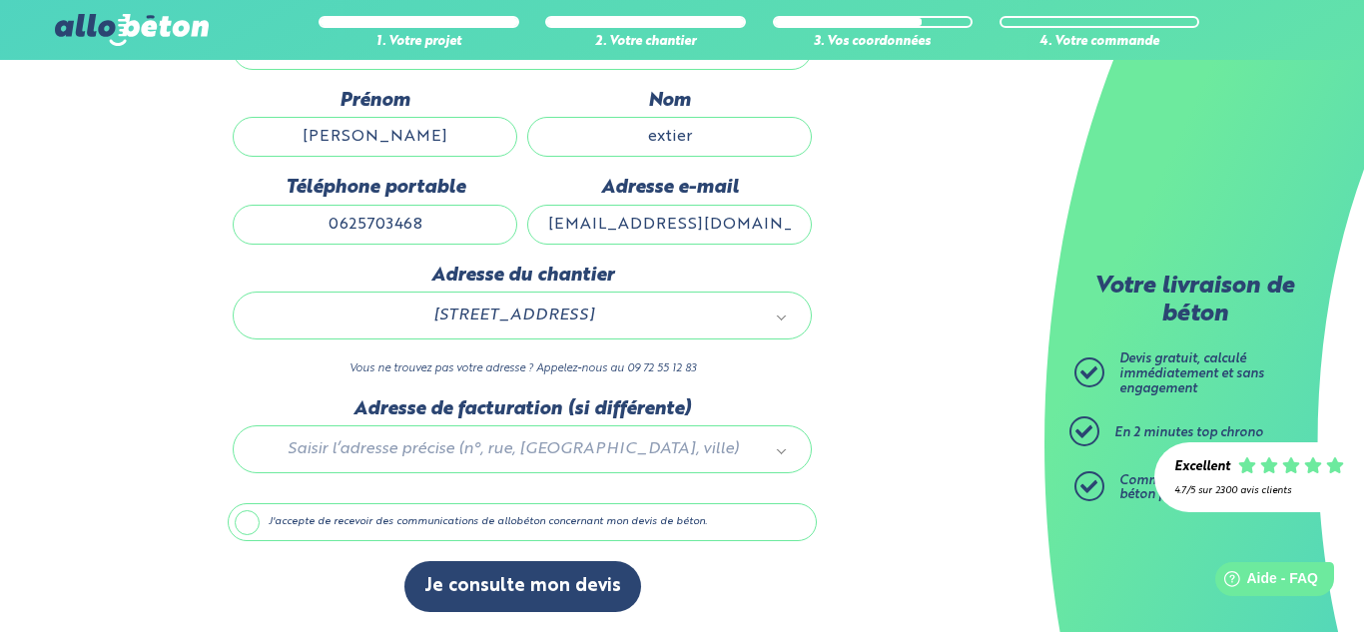
click at [272, 513] on label "J'accepte de recevoir des communications de allobéton concernant mon devis de b…" at bounding box center [522, 522] width 589 height 38
click at [0, 0] on input "J'accepte de recevoir des communications de allobéton concernant mon devis de b…" at bounding box center [0, 0] width 0 height 0
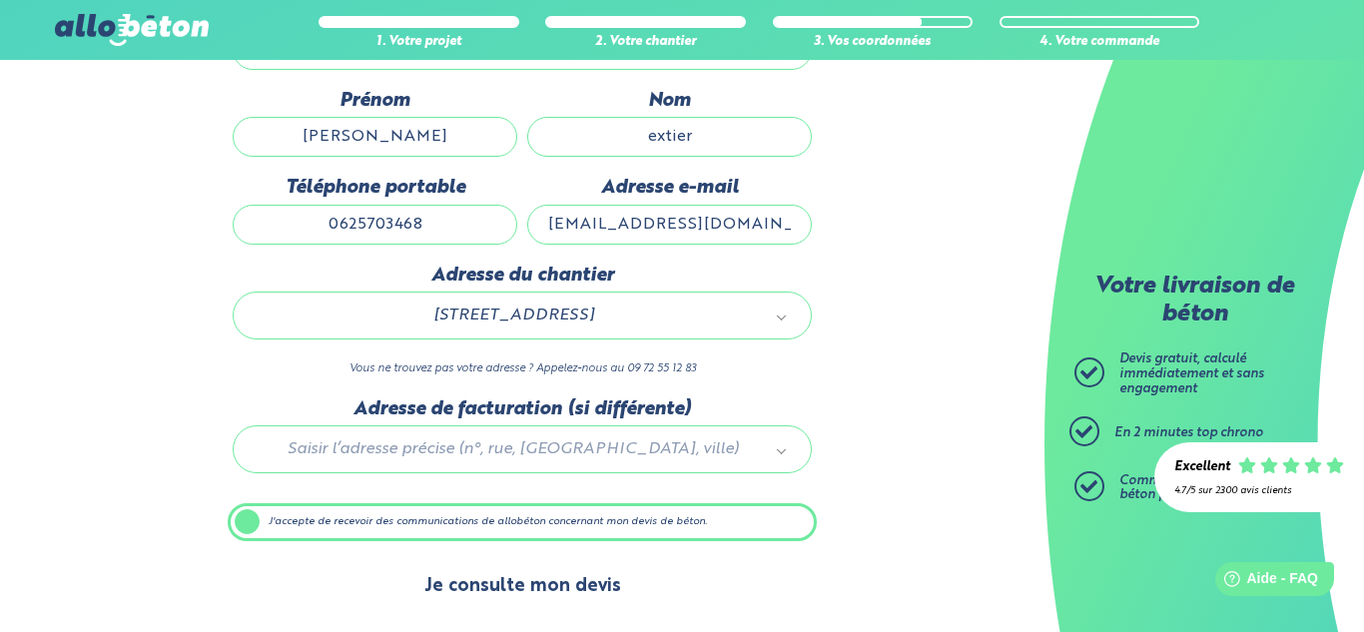
click at [482, 597] on button "Je consulte mon devis" at bounding box center [522, 586] width 237 height 51
